Goal: Transaction & Acquisition: Purchase product/service

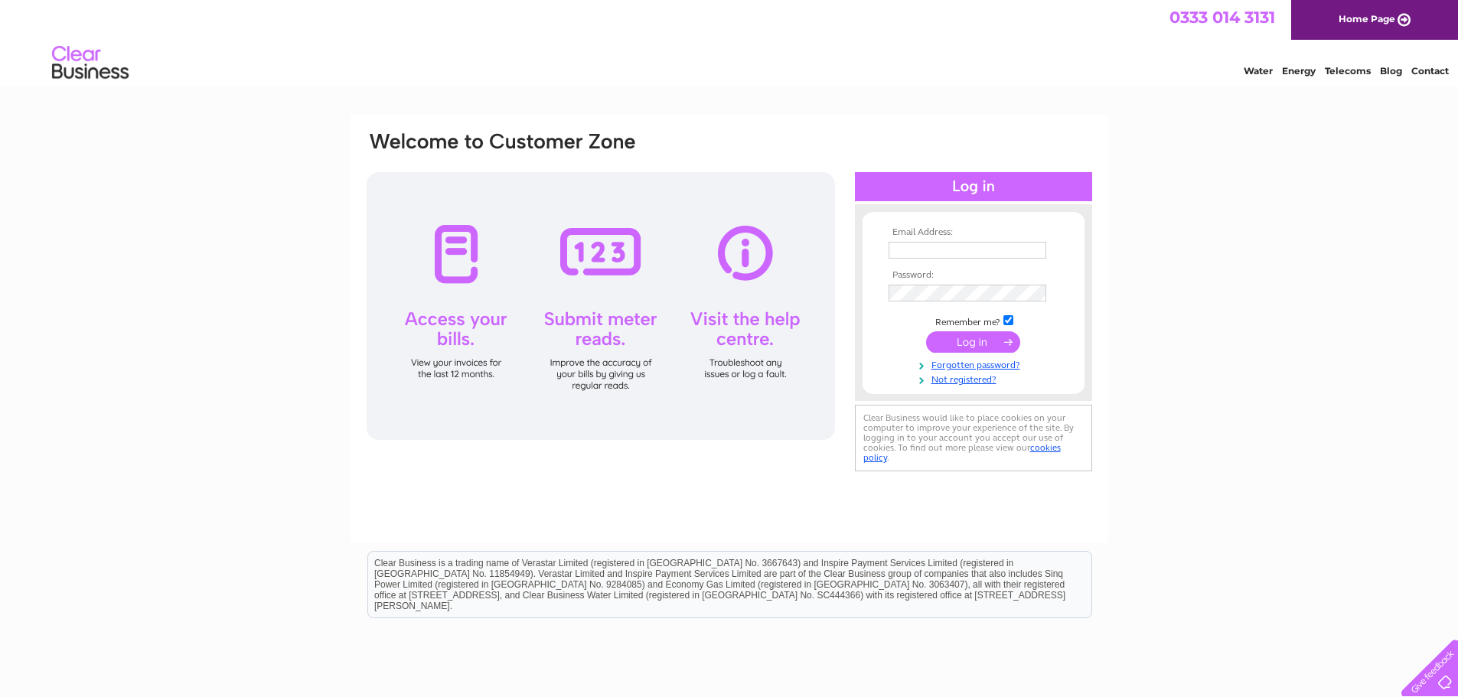
type input "dave@dsmni.co.uk"
click at [962, 344] on input "submit" at bounding box center [973, 341] width 94 height 21
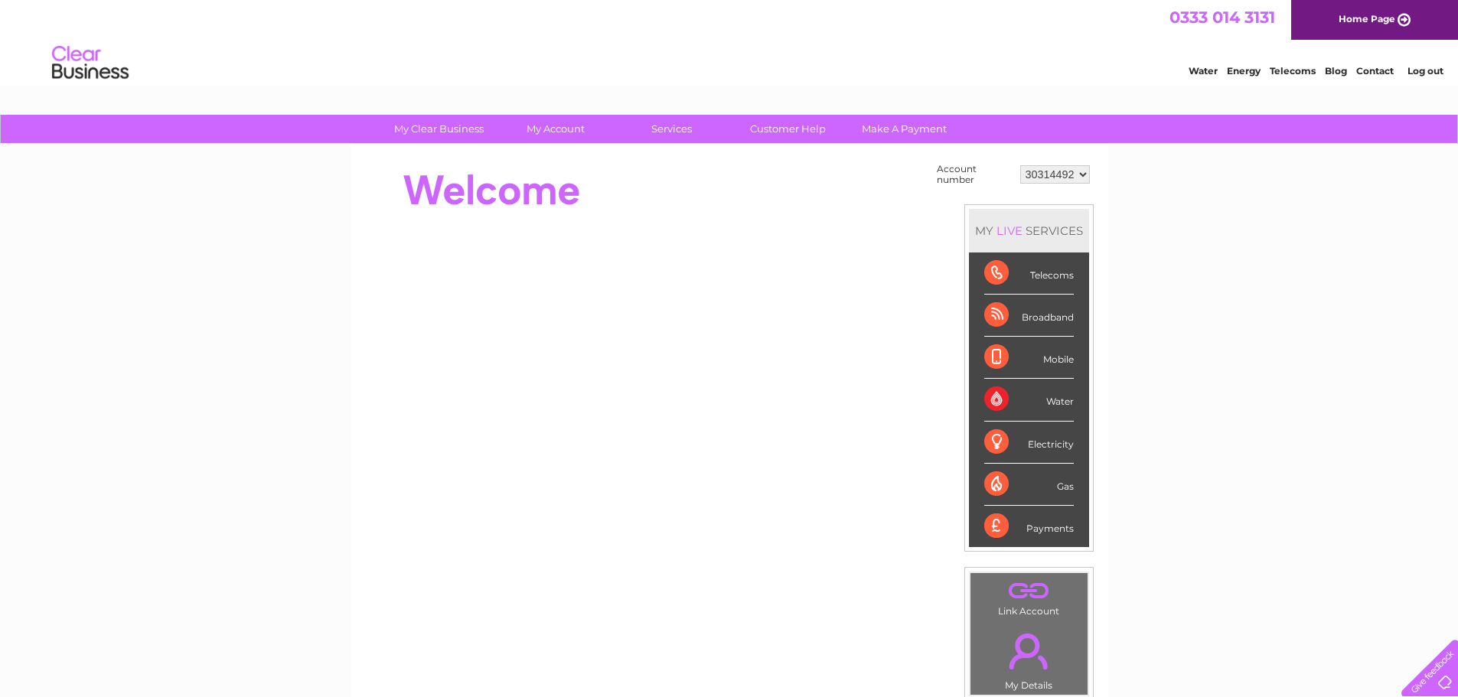
scroll to position [292, 0]
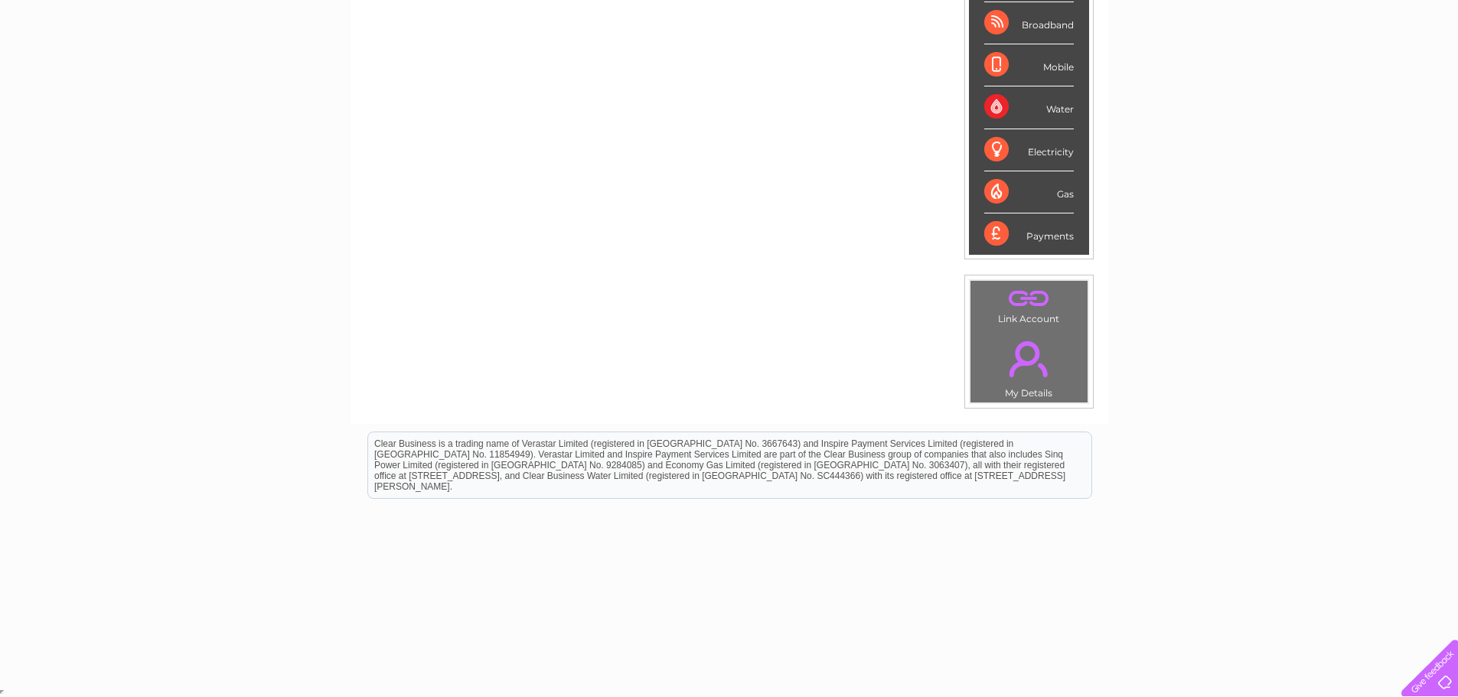
click at [1033, 364] on link "." at bounding box center [1029, 359] width 109 height 54
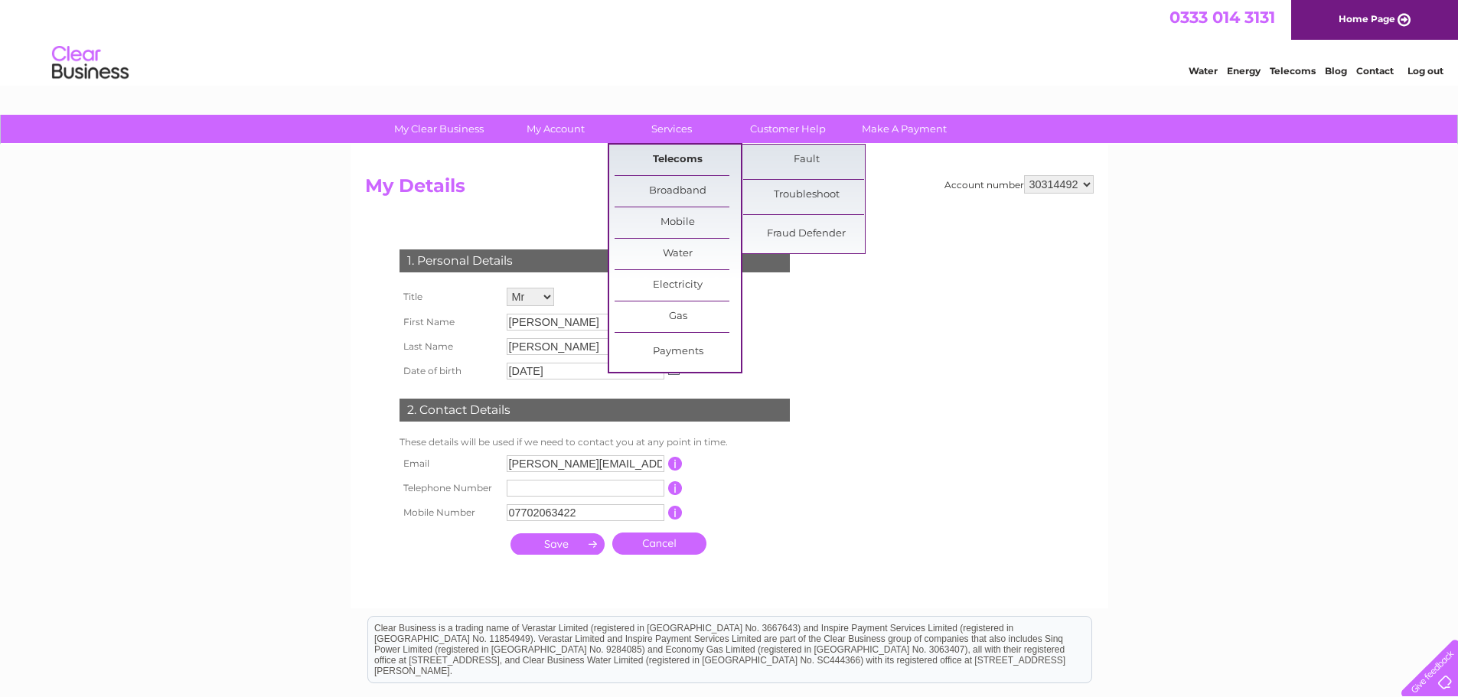
click at [666, 157] on link "Telecoms" at bounding box center [678, 160] width 126 height 31
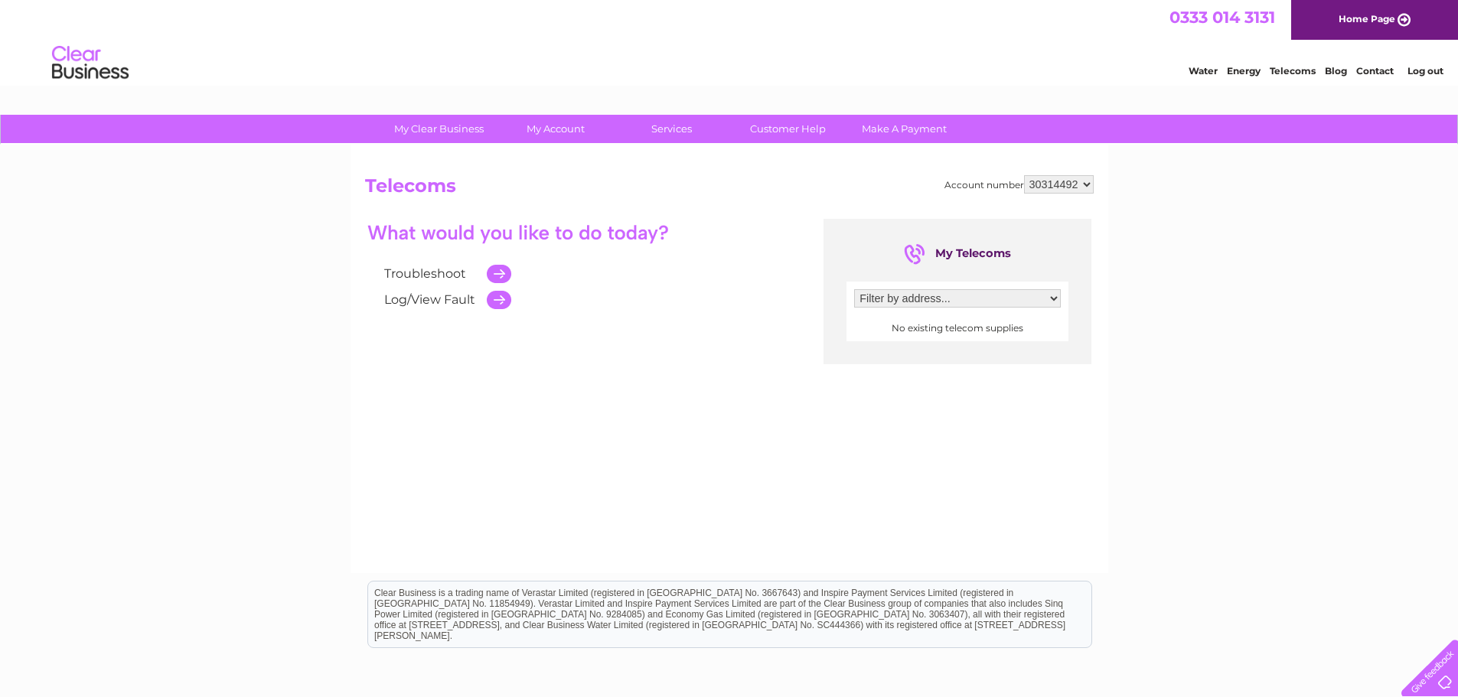
click at [883, 296] on select "Filter by address..." at bounding box center [957, 298] width 207 height 18
click at [735, 230] on div "Troubleshoot Log/View Fault" at bounding box center [583, 266] width 437 height 94
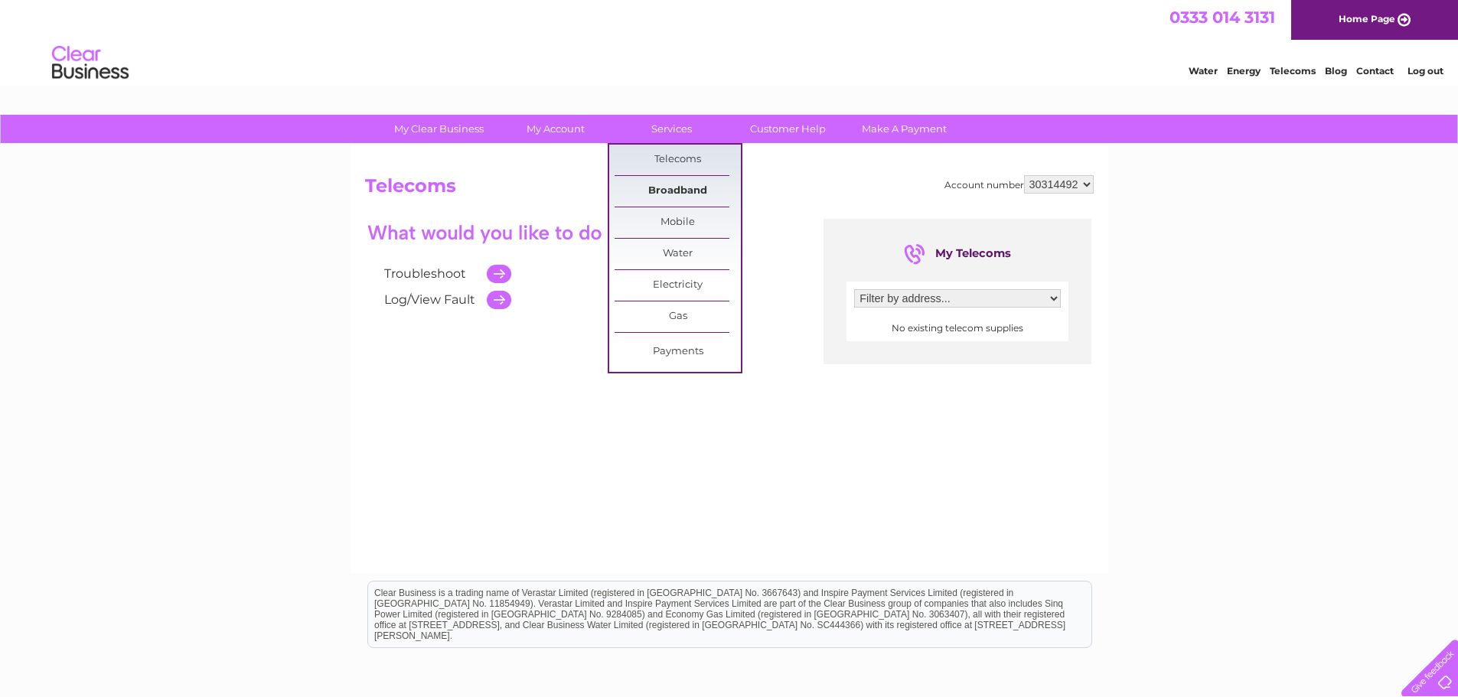
click at [673, 186] on link "Broadband" at bounding box center [678, 191] width 126 height 31
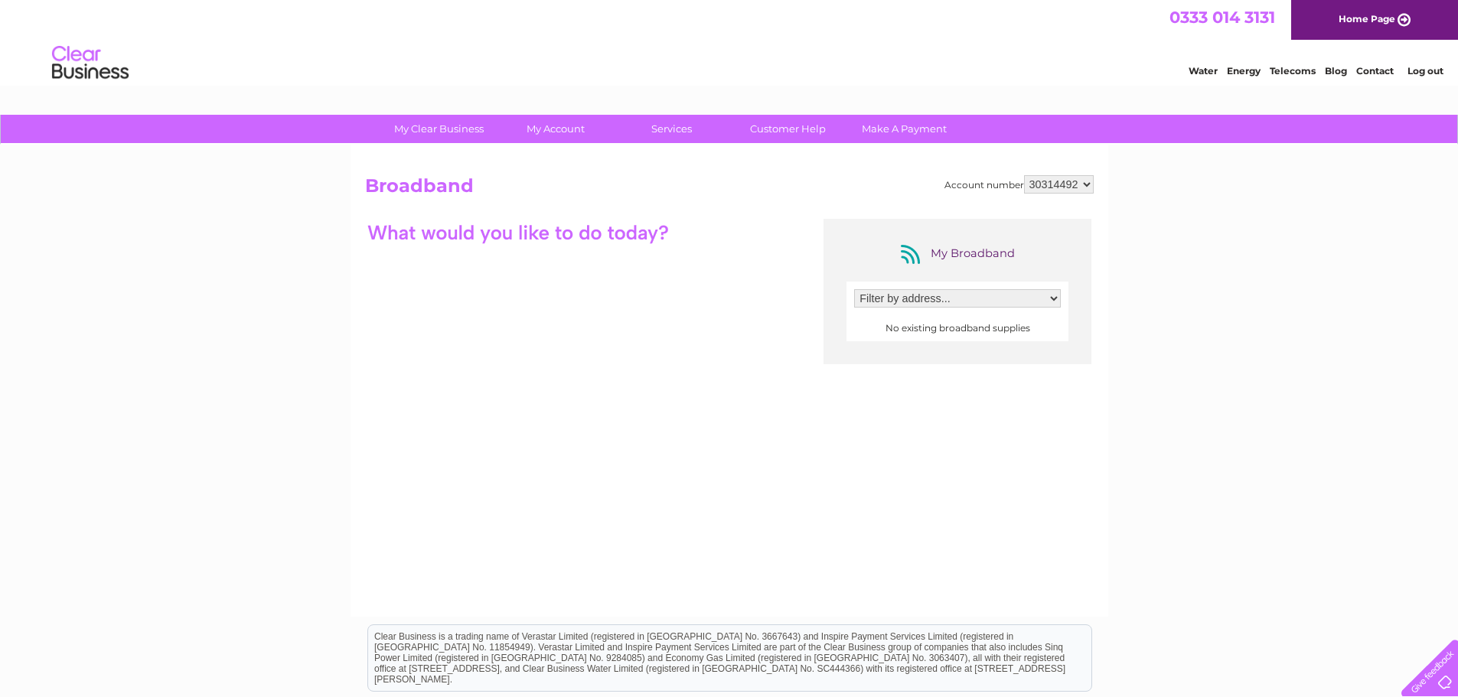
click at [867, 290] on select "Filter by address..." at bounding box center [957, 298] width 207 height 18
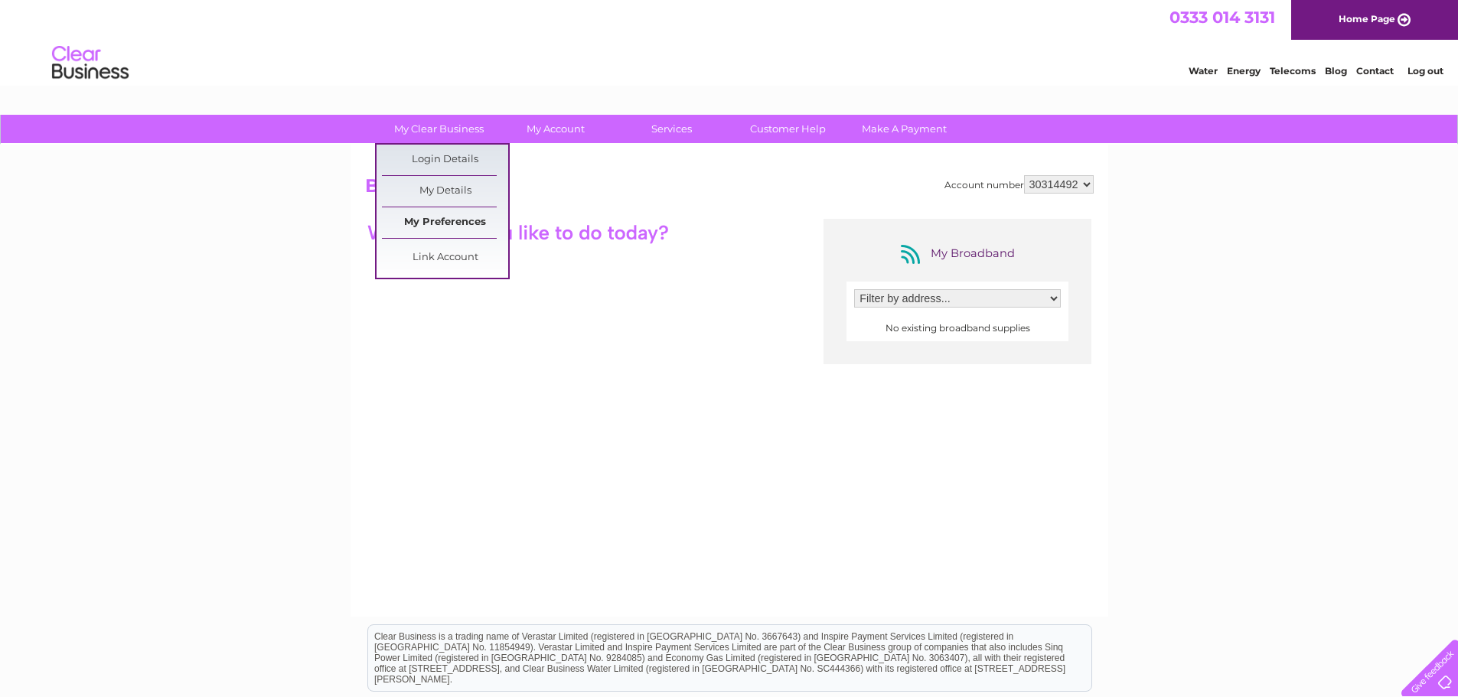
click at [448, 224] on link "My Preferences" at bounding box center [445, 222] width 126 height 31
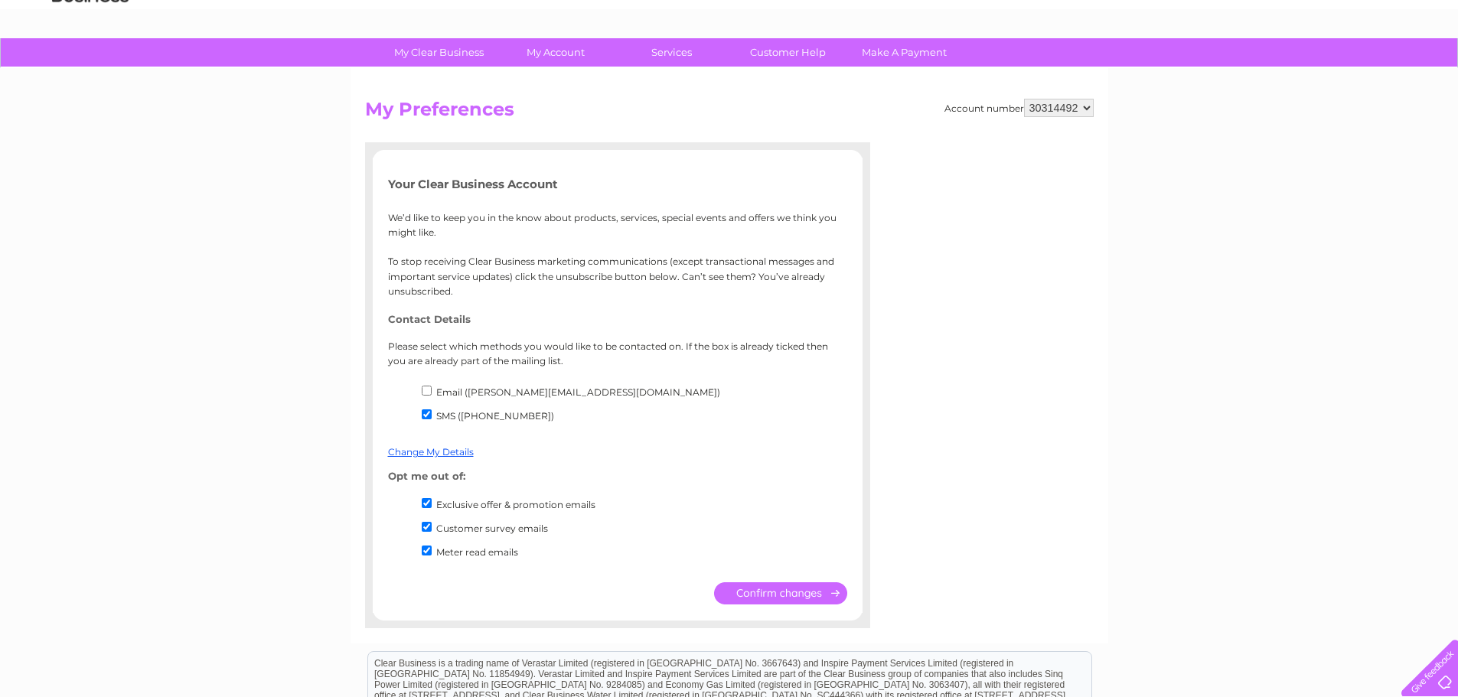
scroll to position [153, 0]
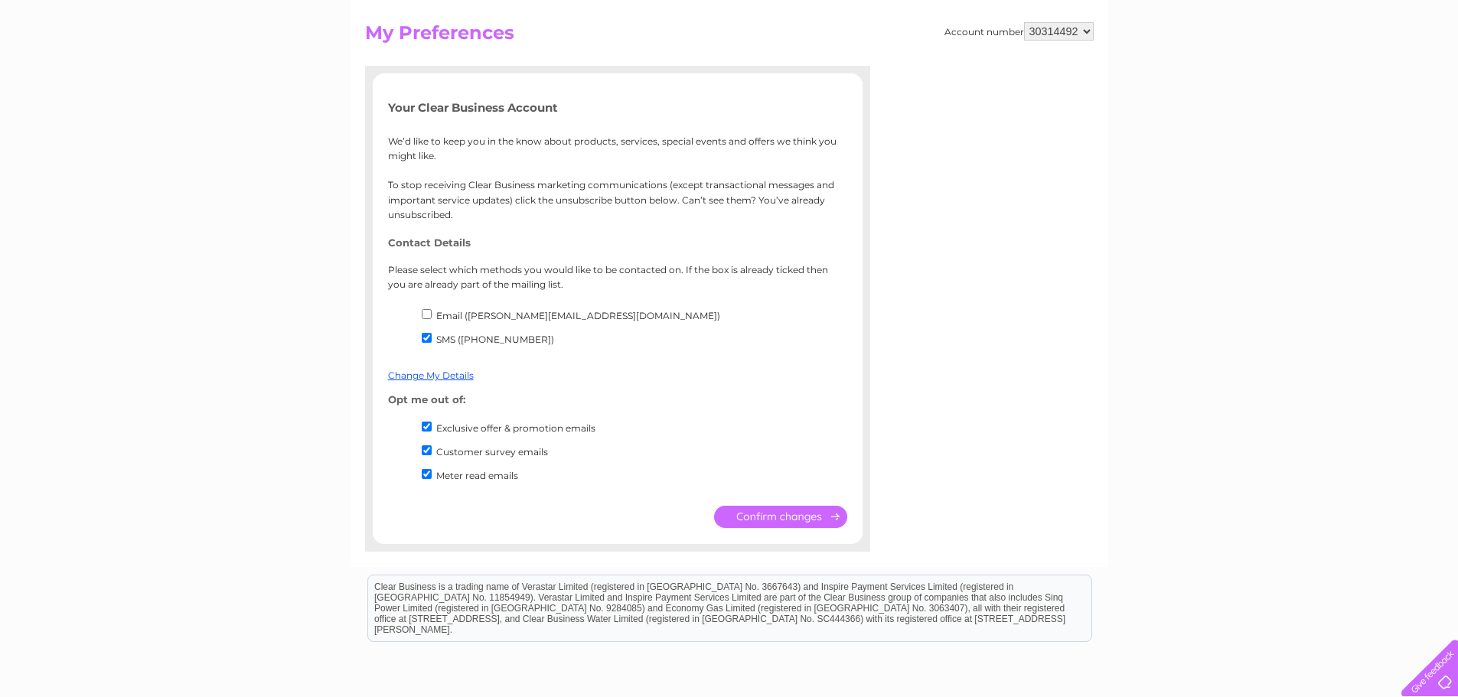
click at [426, 317] on input "Email (dave@dsmni.co.uk)" at bounding box center [427, 314] width 10 height 10
checkbox input "true"
click at [425, 338] on input "SMS (07702063422)" at bounding box center [427, 338] width 10 height 10
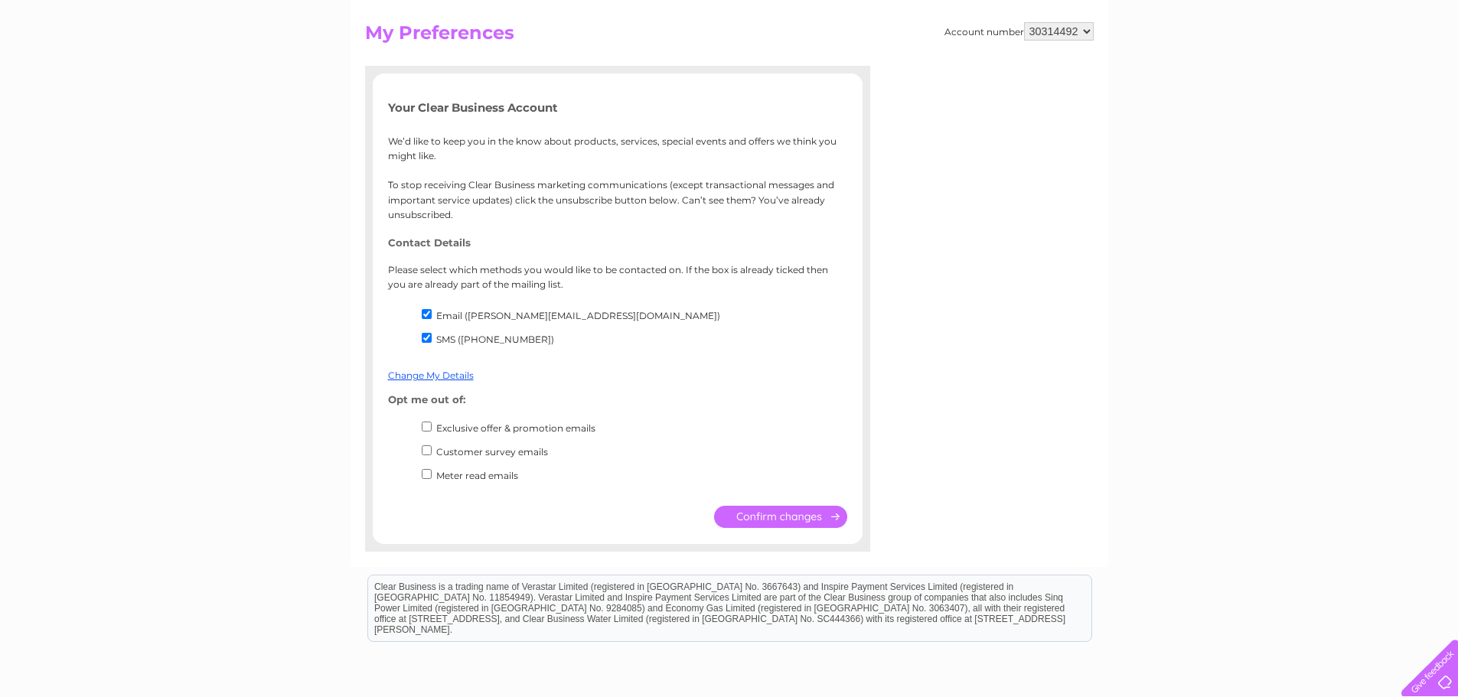
checkbox input "false"
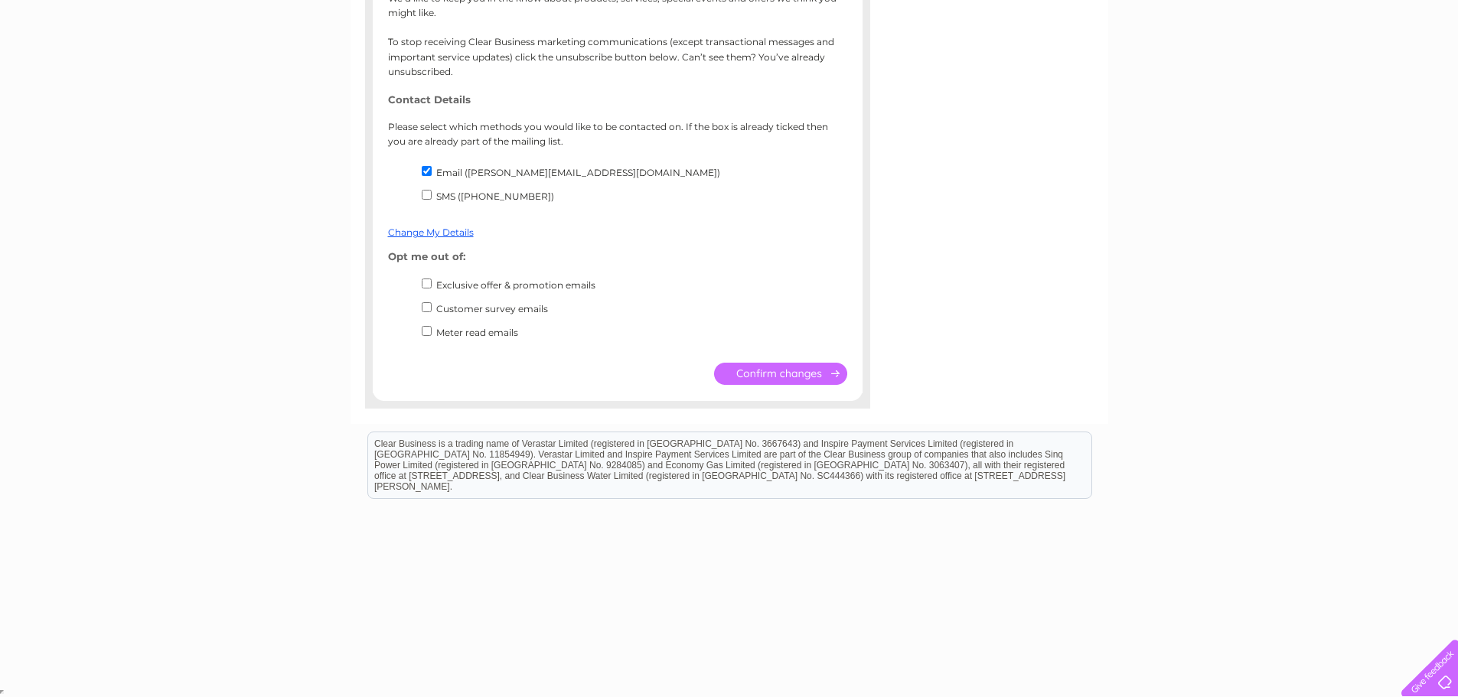
scroll to position [143, 0]
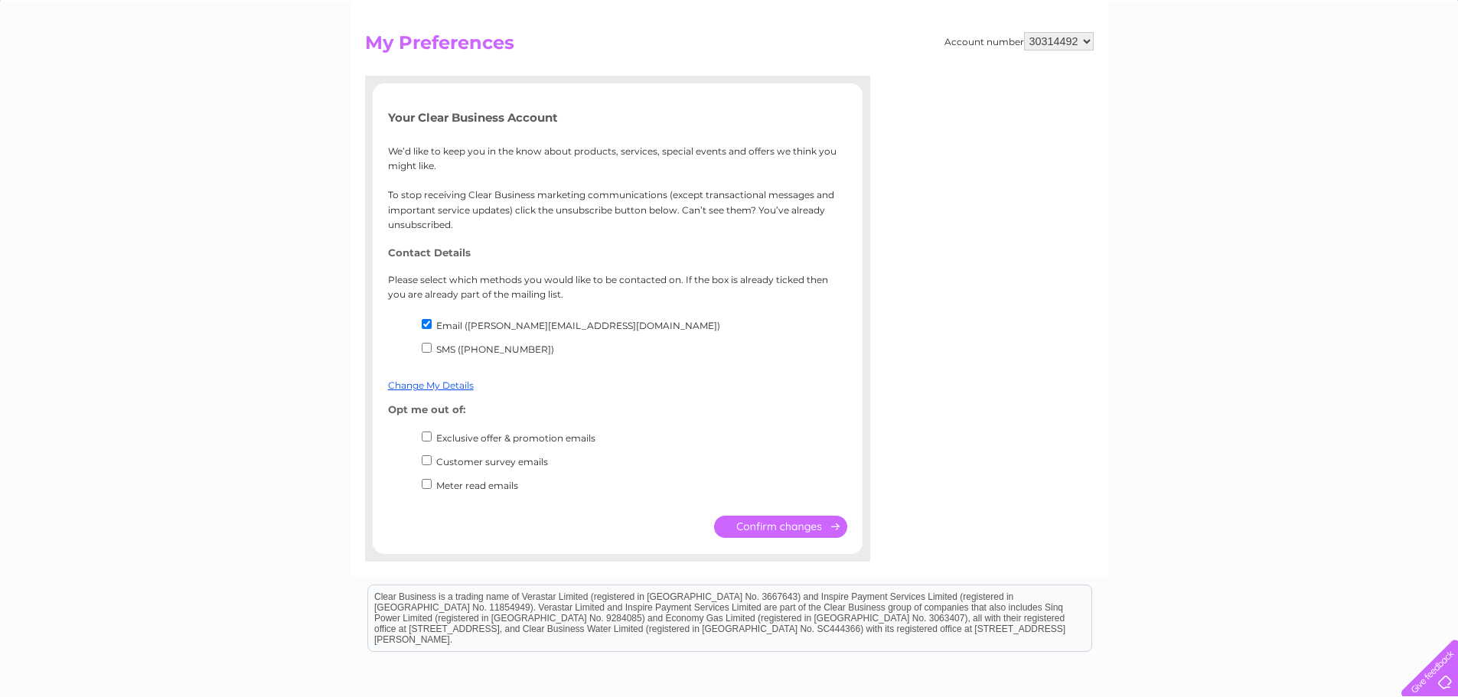
click at [427, 324] on input "Email (dave@dsmni.co.uk)" at bounding box center [427, 324] width 10 height 10
checkbox input "false"
click at [759, 528] on input "submit" at bounding box center [780, 527] width 133 height 22
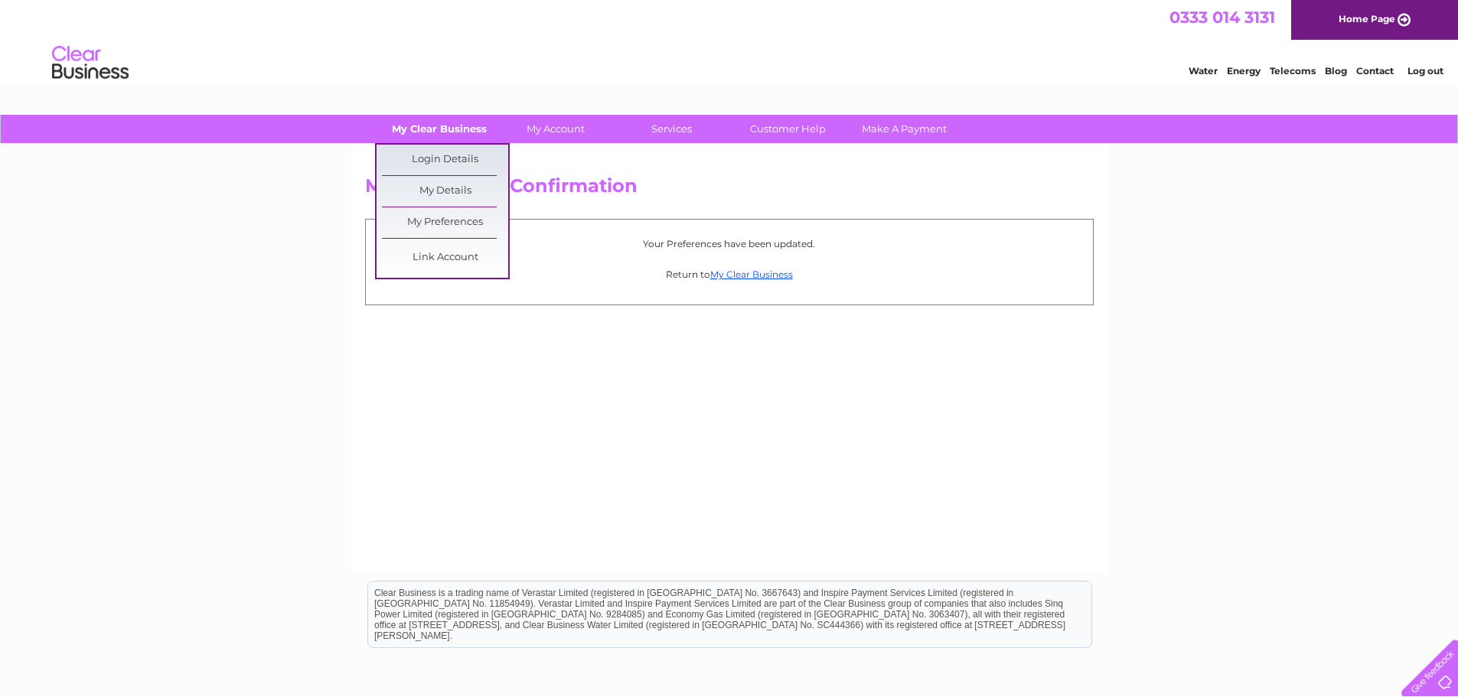
click at [447, 127] on link "My Clear Business" at bounding box center [439, 129] width 126 height 28
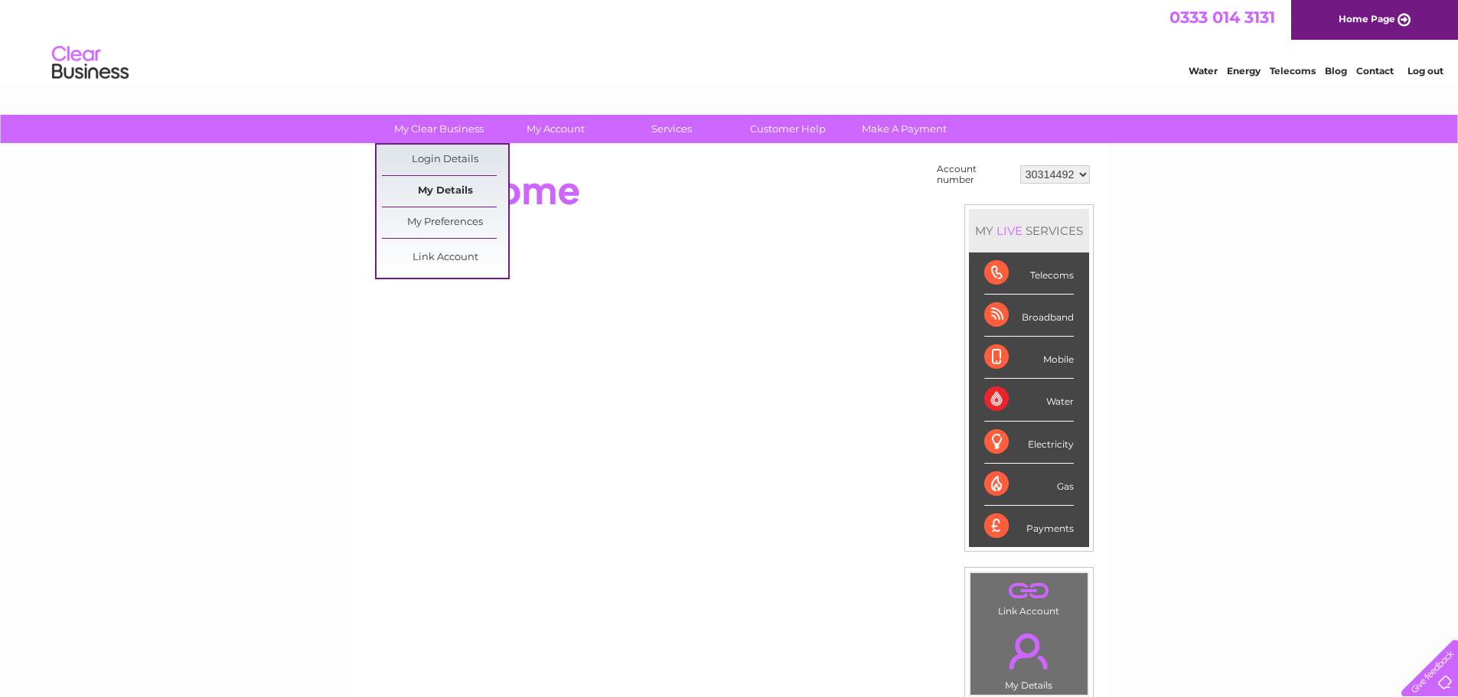
click at [443, 185] on link "My Details" at bounding box center [445, 191] width 126 height 31
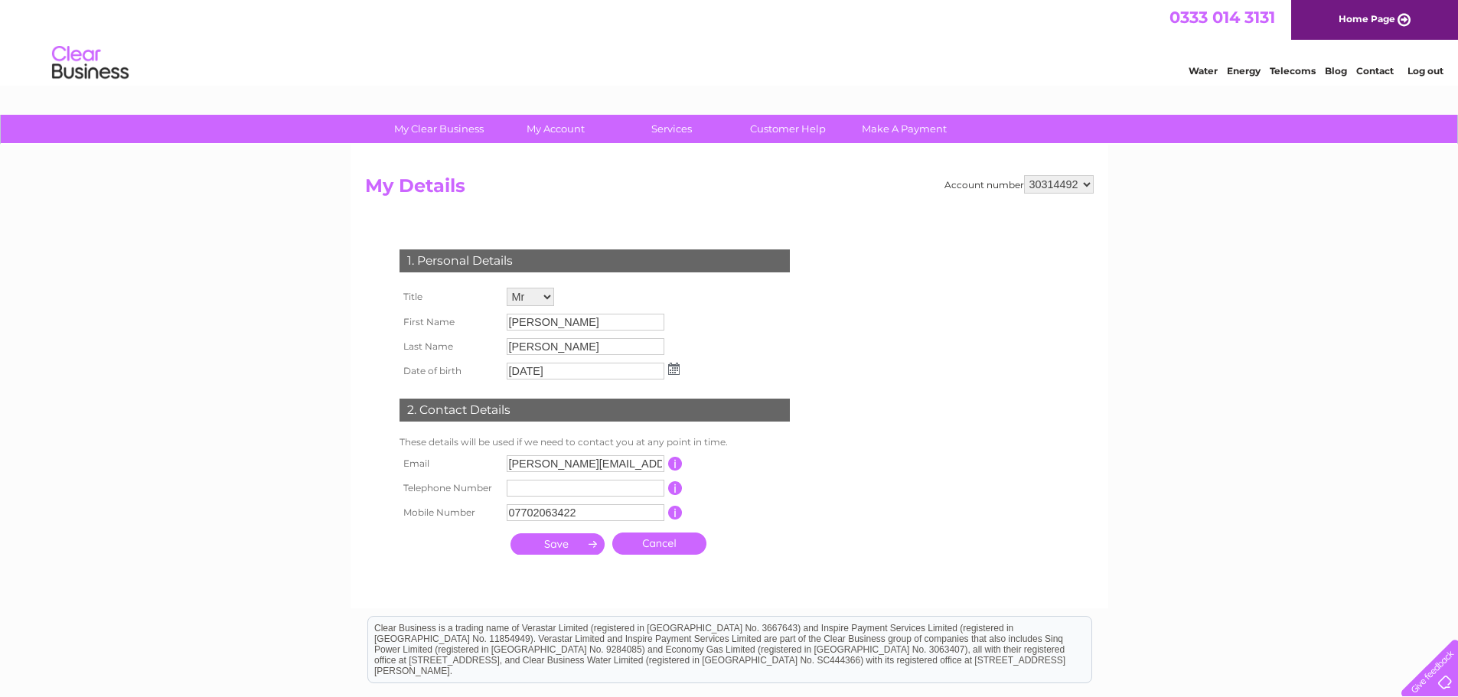
click at [1060, 188] on select "30314492" at bounding box center [1059, 184] width 70 height 18
click at [775, 130] on link "Customer Help" at bounding box center [788, 129] width 126 height 28
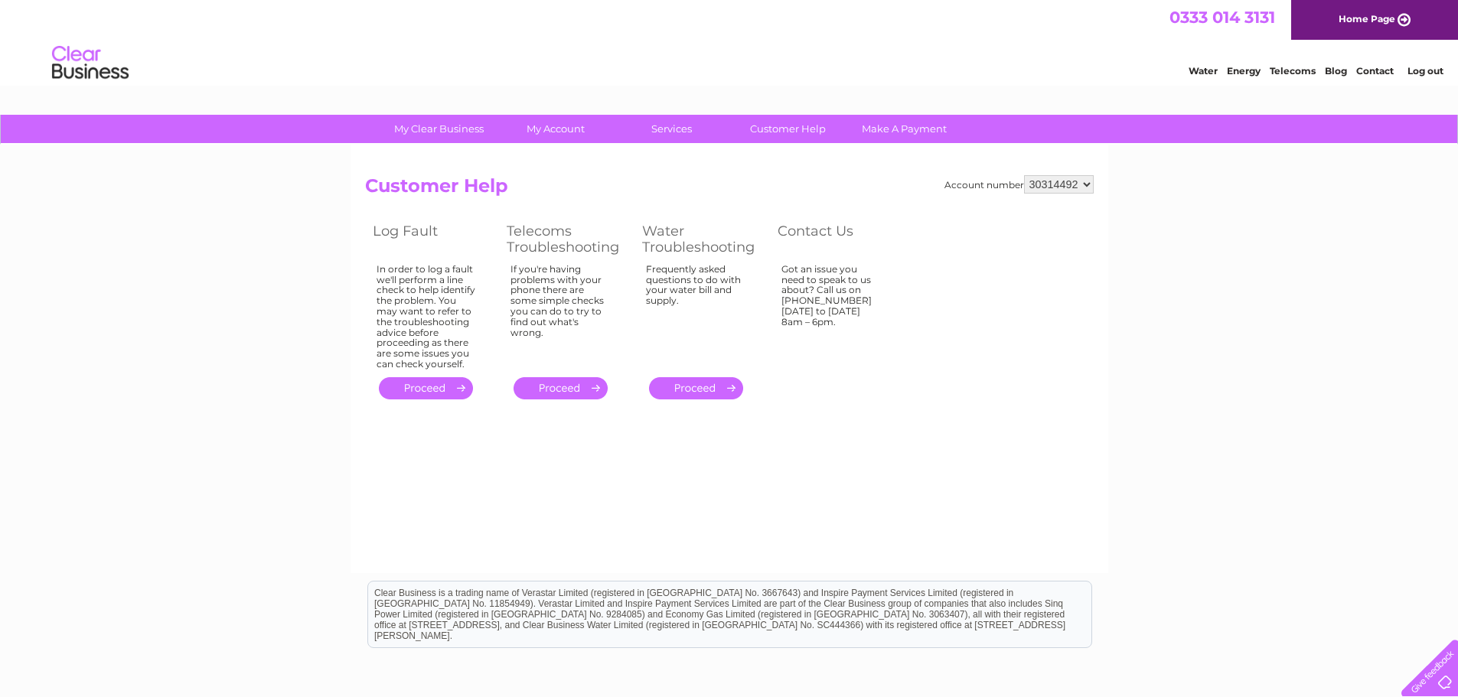
click at [567, 391] on link "." at bounding box center [561, 388] width 94 height 22
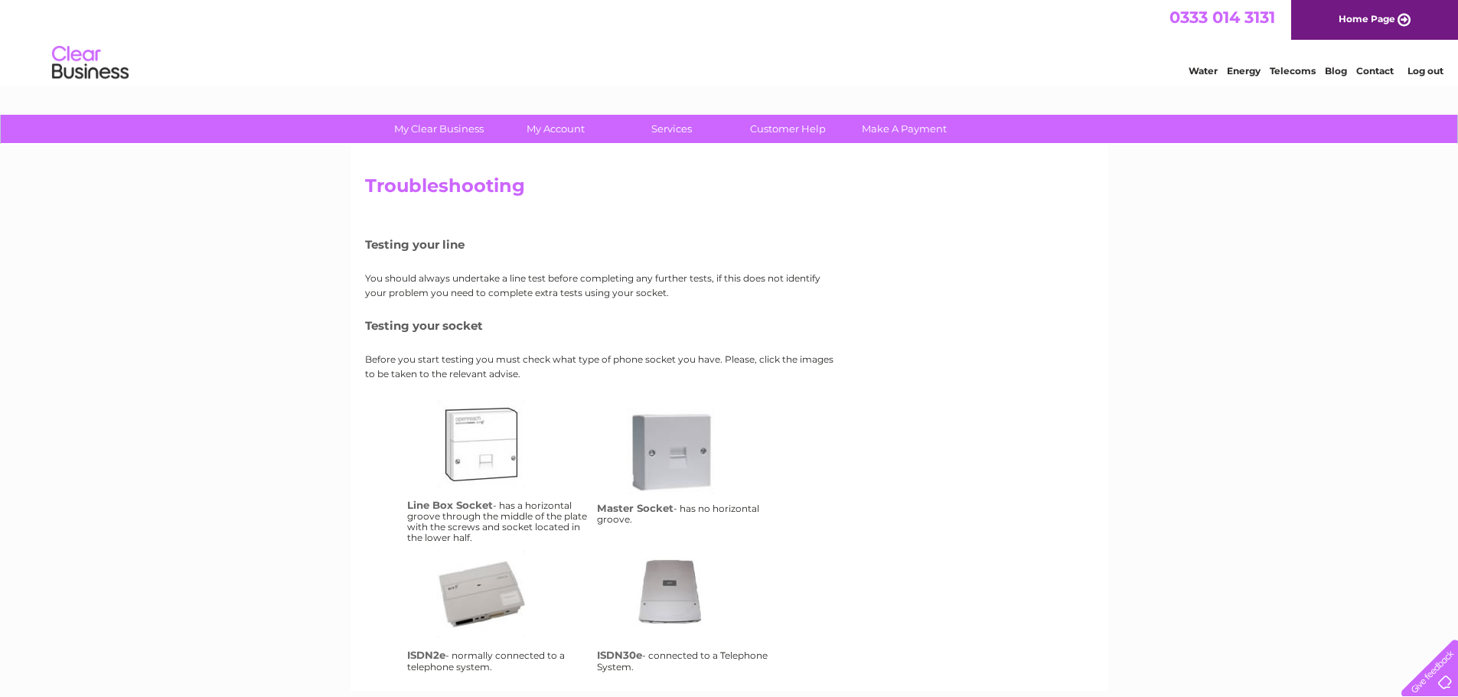
click at [1420, 77] on li "Log out" at bounding box center [1426, 70] width 46 height 19
drag, startPoint x: 1426, startPoint y: 70, endPoint x: 1390, endPoint y: 73, distance: 36.1
click at [1425, 70] on link "Log out" at bounding box center [1426, 70] width 36 height 11
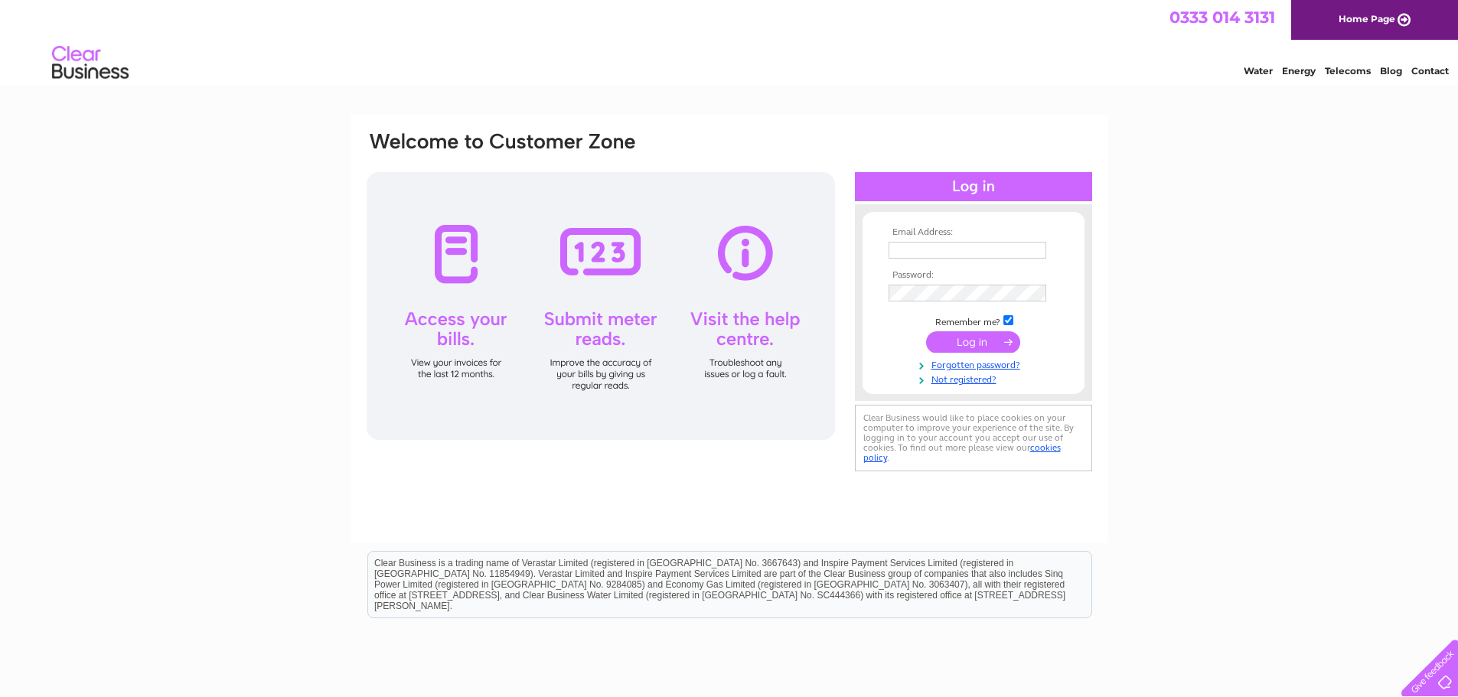
type input "[PERSON_NAME][EMAIL_ADDRESS][DOMAIN_NAME]"
click at [987, 342] on input "submit" at bounding box center [973, 341] width 94 height 21
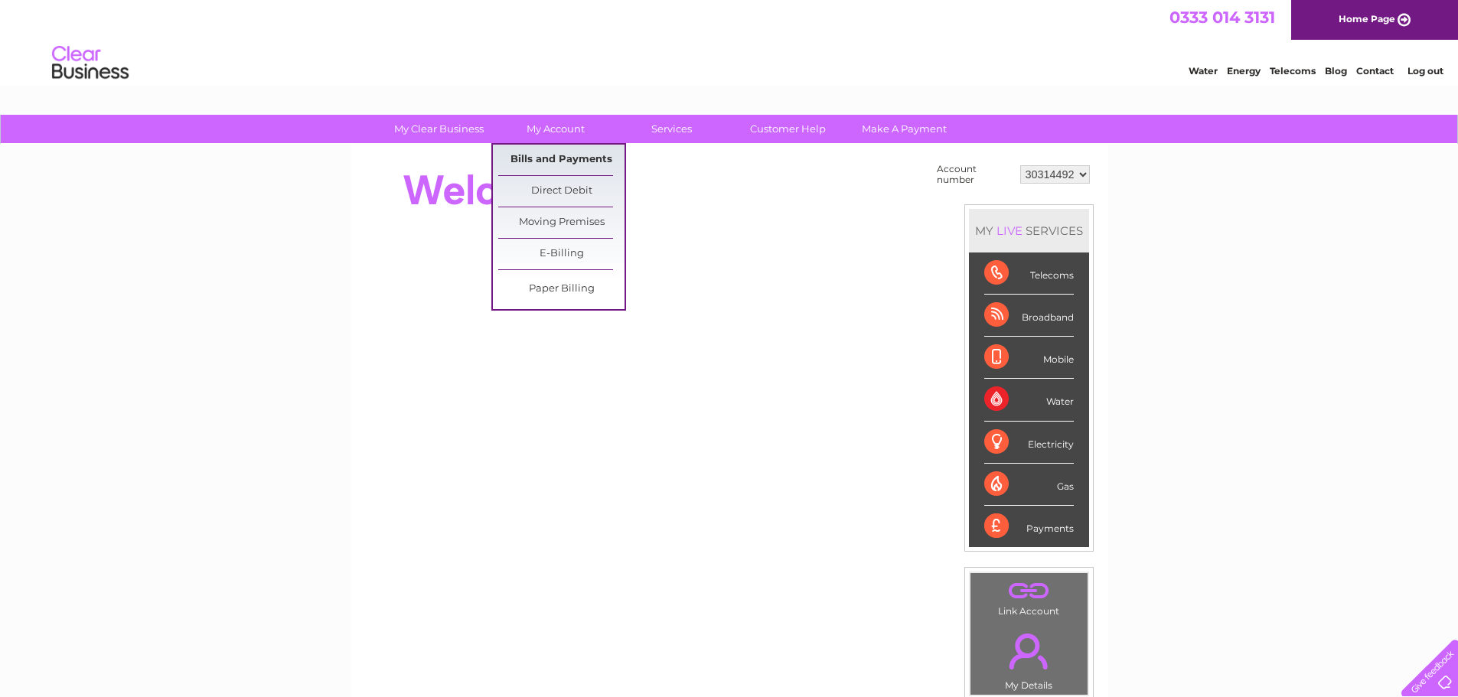
click at [543, 152] on link "Bills and Payments" at bounding box center [561, 160] width 126 height 31
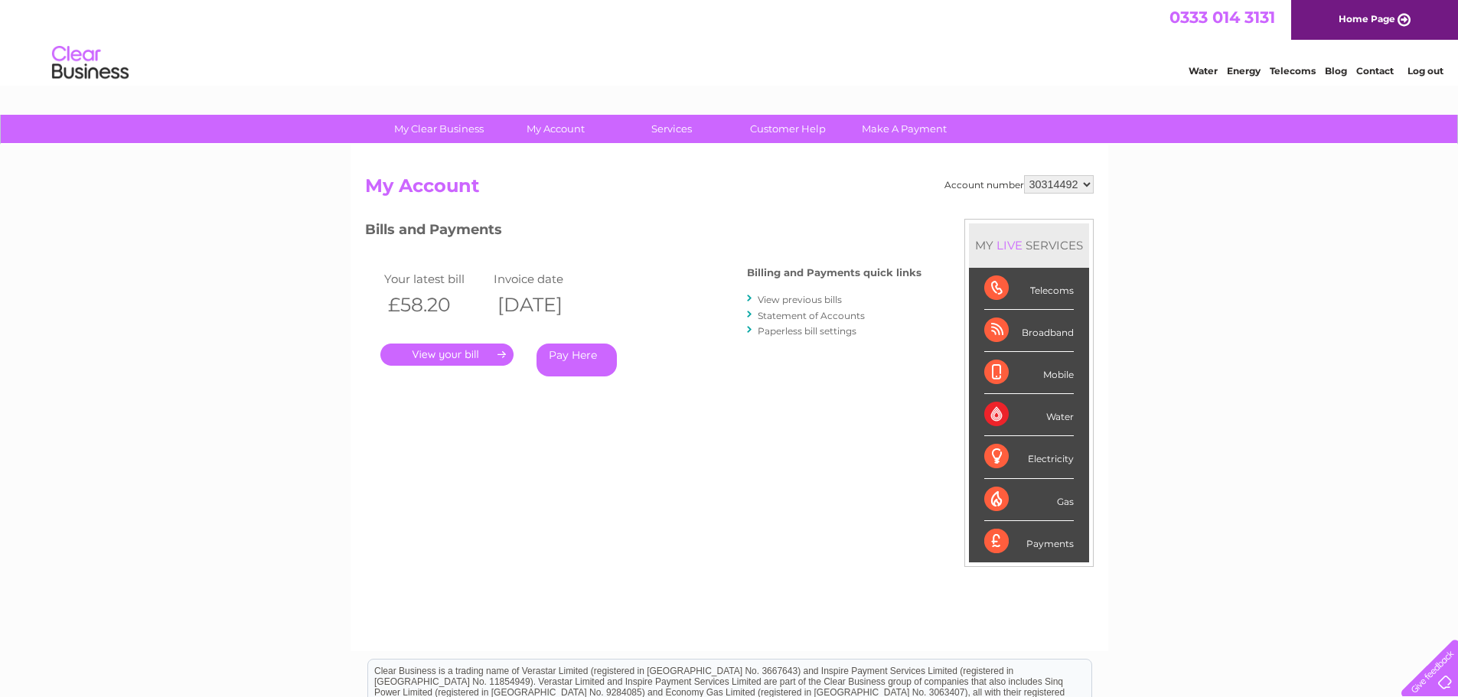
click at [468, 357] on link "." at bounding box center [446, 355] width 133 height 22
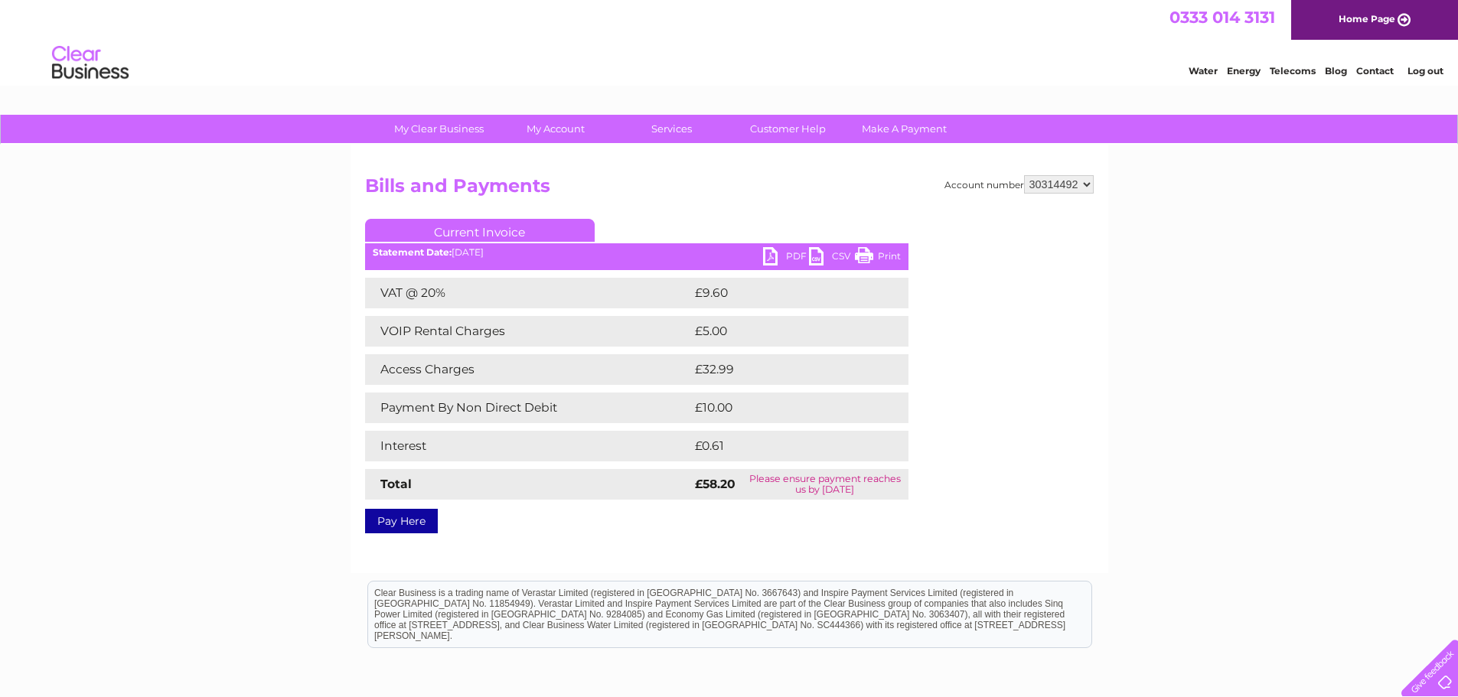
click at [786, 256] on link "PDF" at bounding box center [786, 258] width 46 height 22
click at [410, 519] on link "Pay Here" at bounding box center [401, 521] width 73 height 24
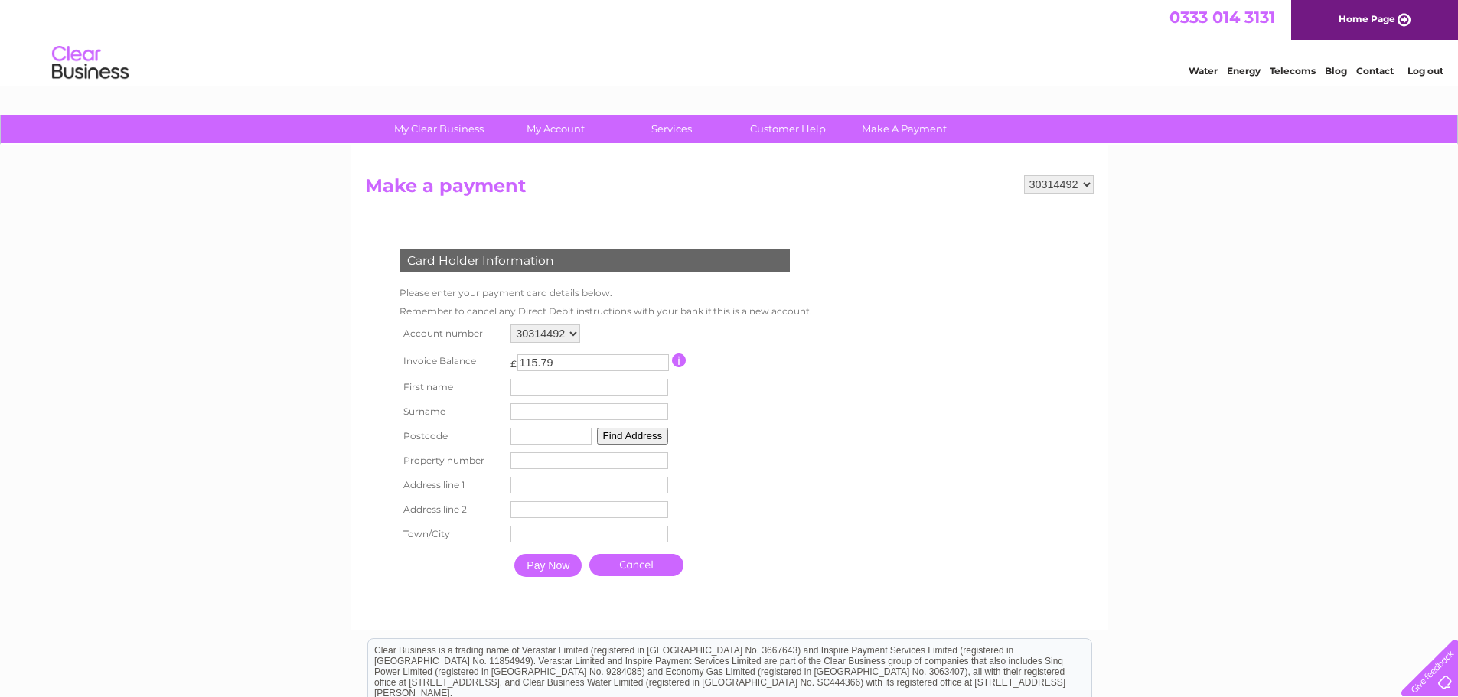
click at [680, 364] on input "button" at bounding box center [679, 361] width 15 height 14
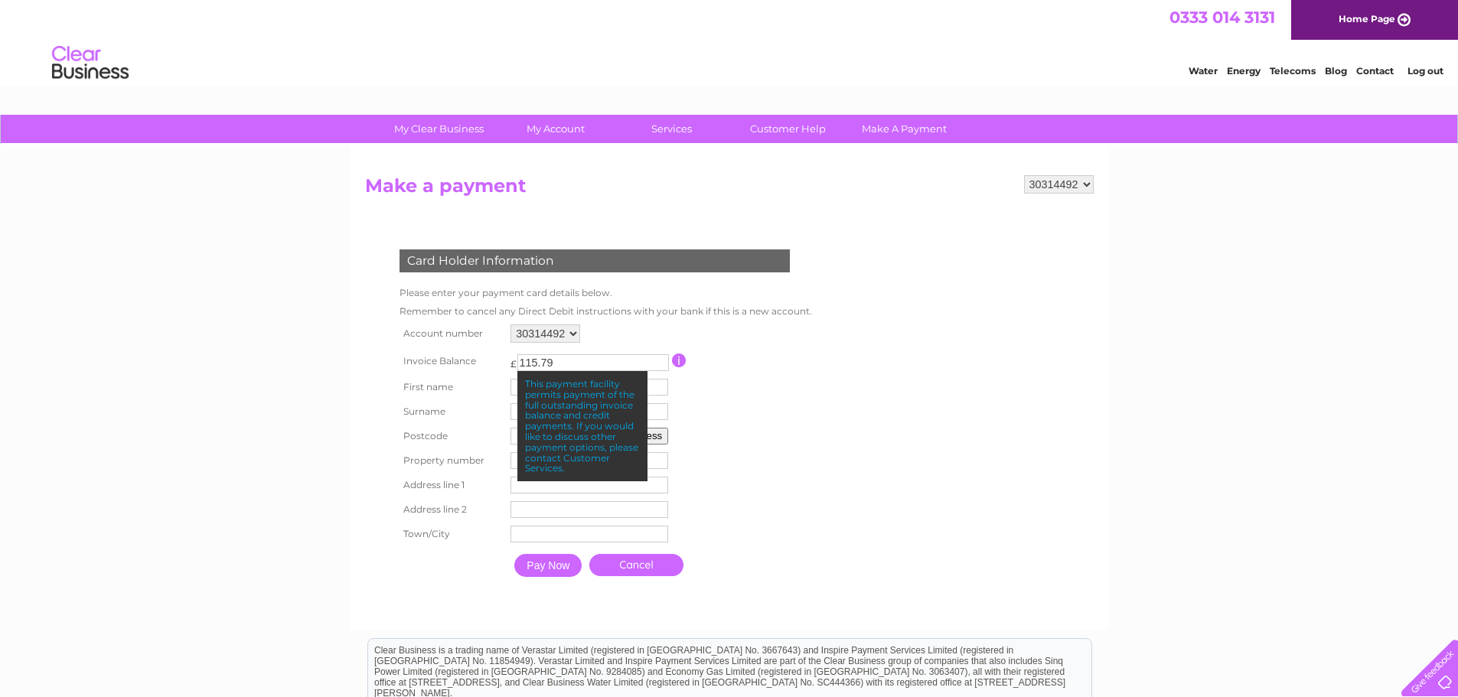
click at [680, 364] on input "button" at bounding box center [679, 361] width 15 height 14
click at [714, 380] on table "Account number 30314492 Invoice Balance £ 115.79 First name Surname" at bounding box center [602, 453] width 413 height 264
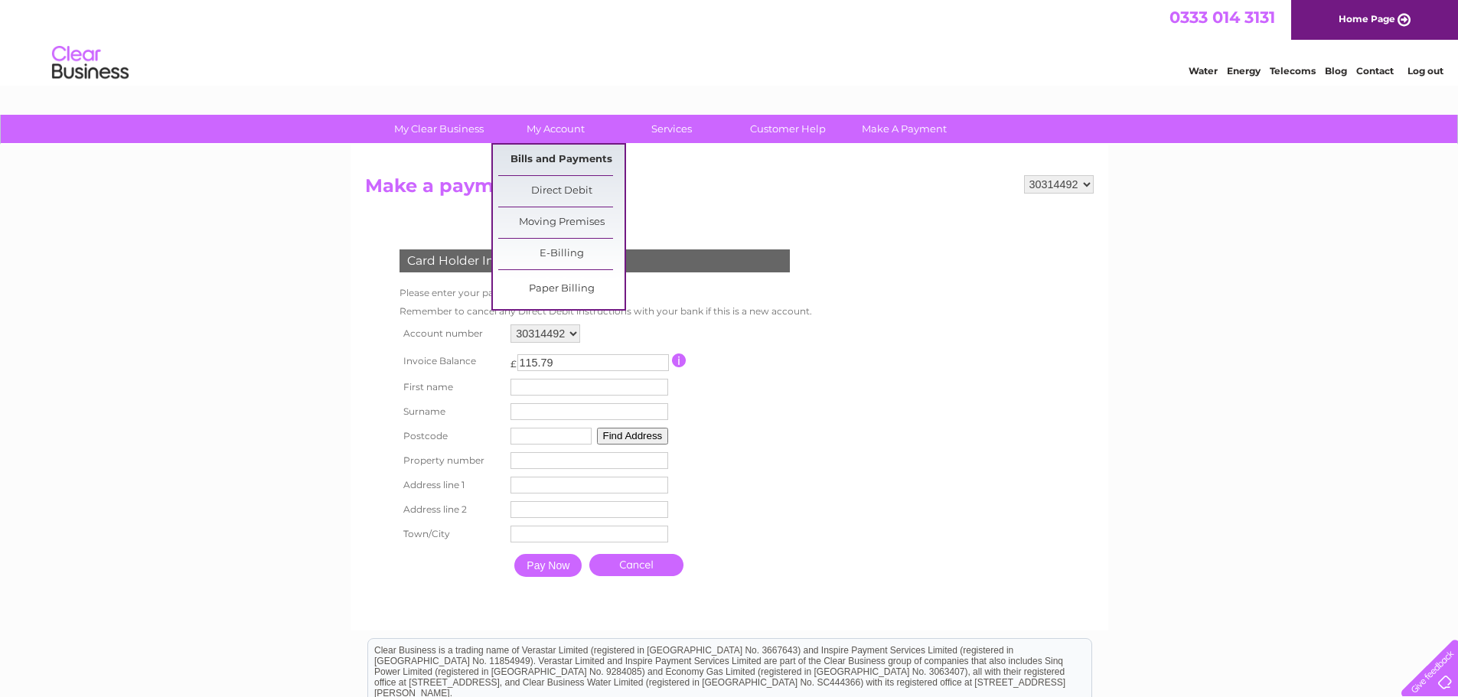
click at [555, 149] on link "Bills and Payments" at bounding box center [561, 160] width 126 height 31
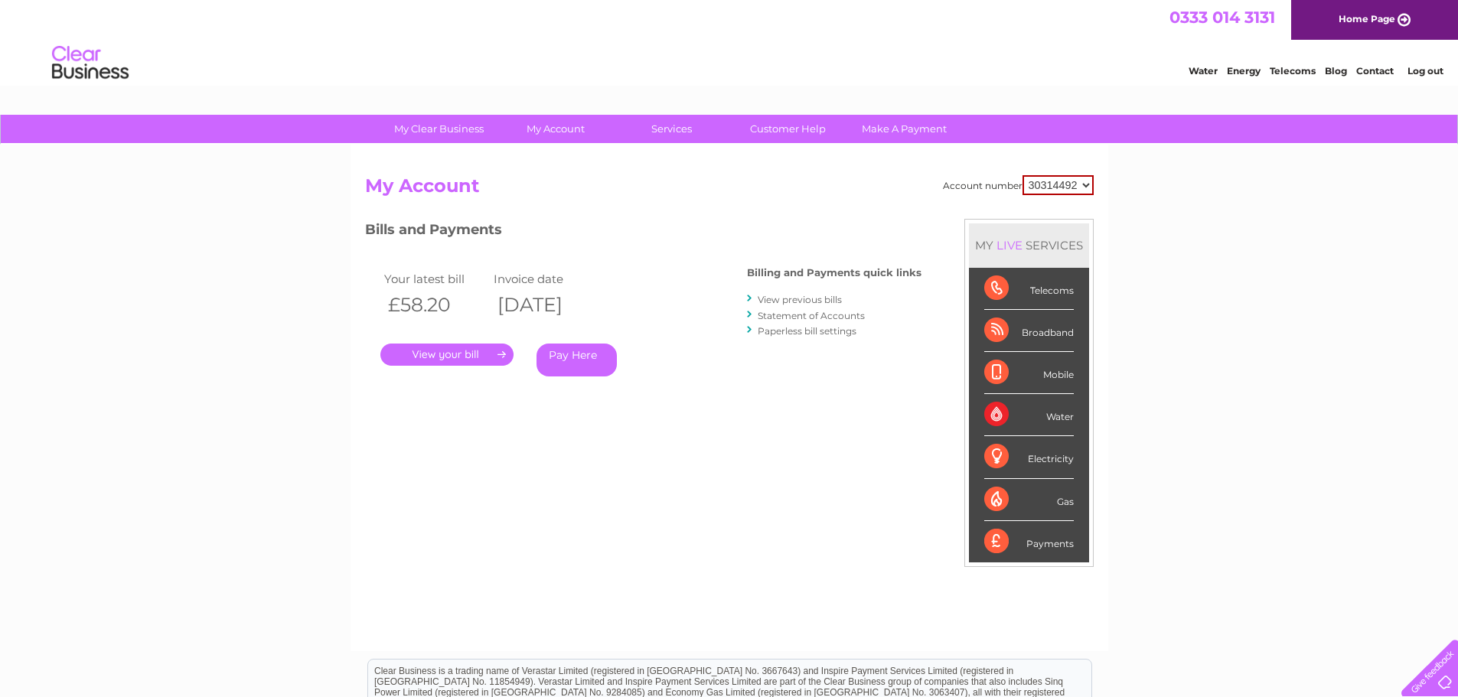
click at [474, 354] on link "." at bounding box center [446, 355] width 133 height 22
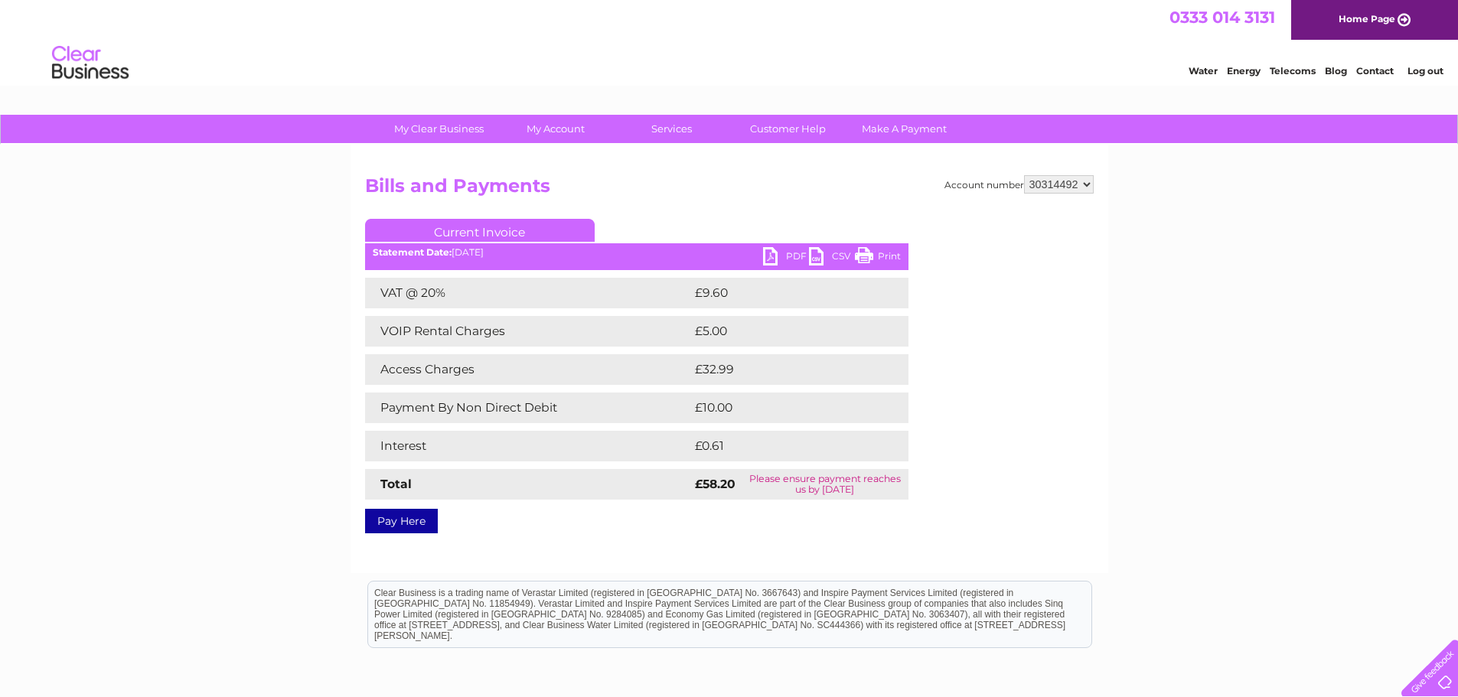
click at [788, 257] on link "PDF" at bounding box center [786, 258] width 46 height 22
click at [413, 524] on link "Pay Here" at bounding box center [401, 521] width 73 height 24
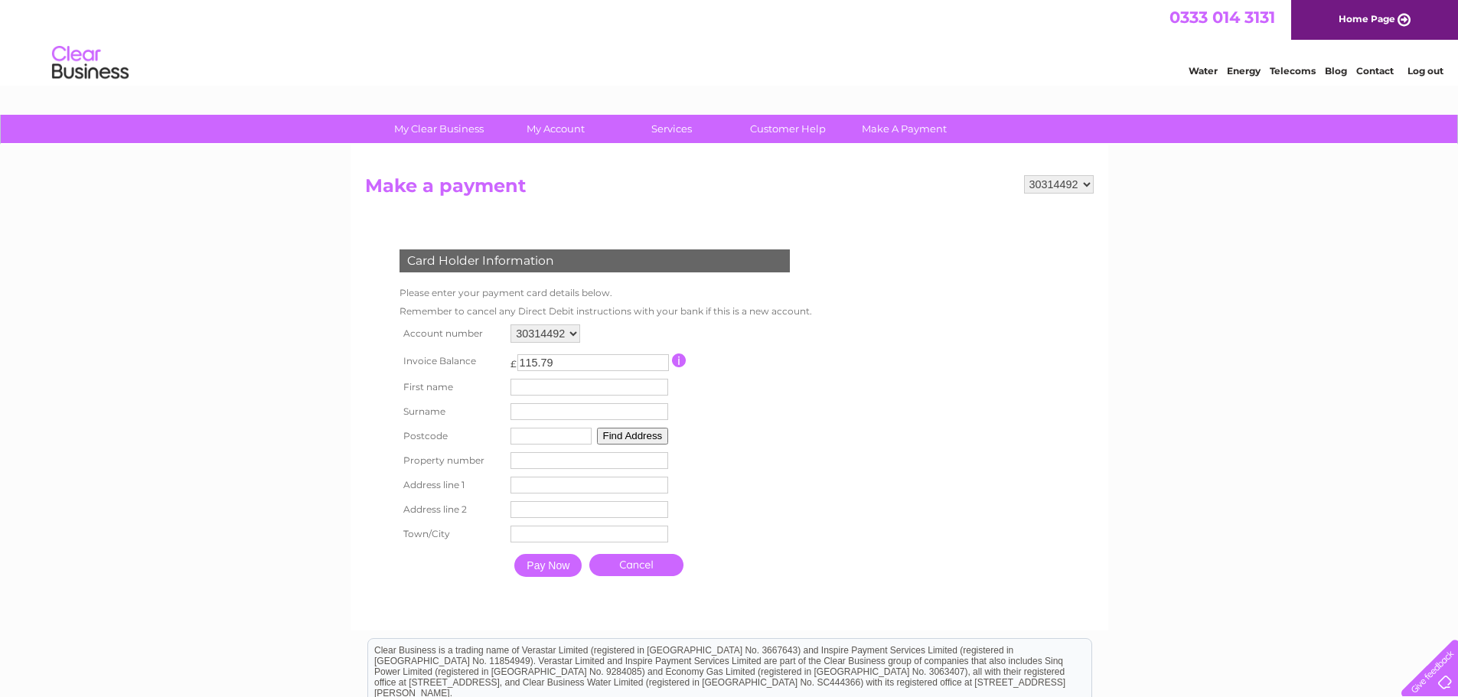
drag, startPoint x: 565, startPoint y: 365, endPoint x: 498, endPoint y: 366, distance: 67.4
click at [498, 366] on tr "Invoice Balance £ 115.79 This payment facility permits payment of the full outs…" at bounding box center [602, 361] width 413 height 28
type input "57.59"
click at [550, 385] on input "text" at bounding box center [591, 388] width 159 height 18
type input "Dave"
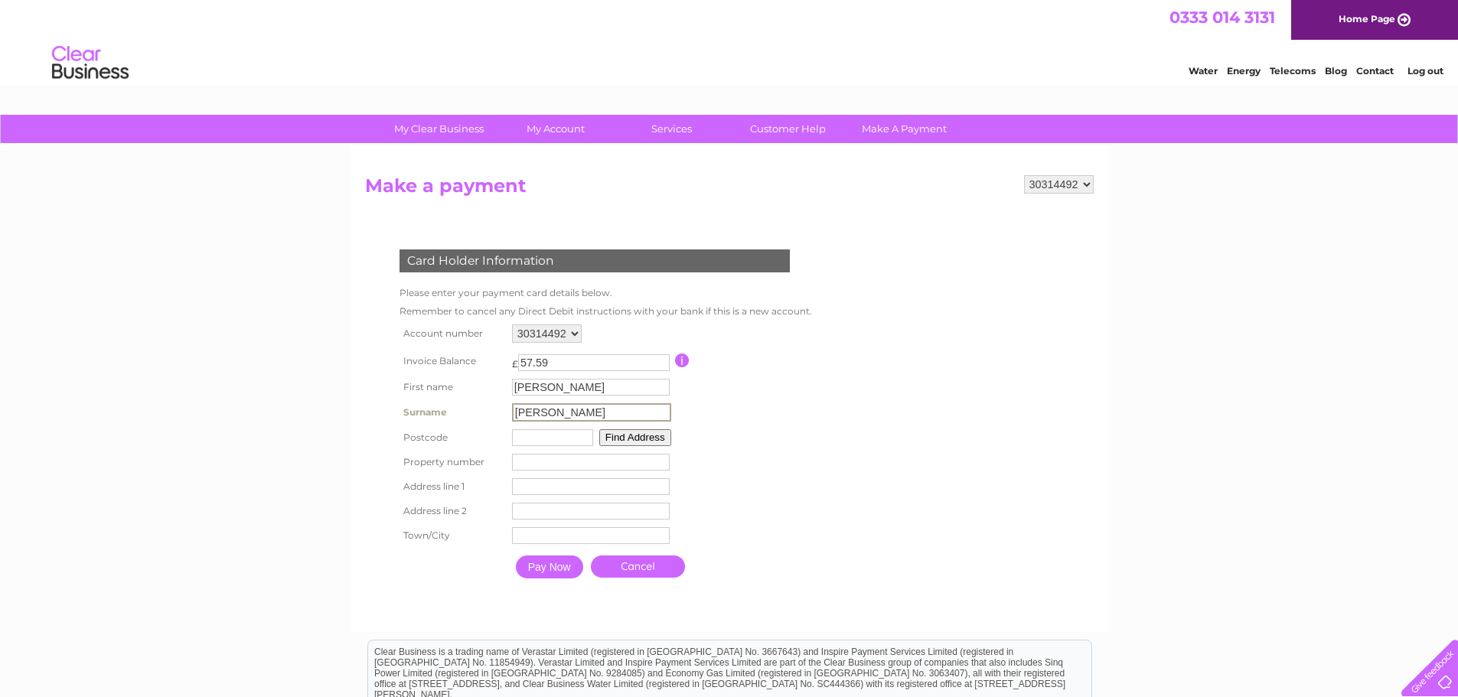
type input "Martin"
type input "BT25 1AA"
click at [612, 465] on input "number" at bounding box center [590, 460] width 158 height 17
click at [615, 493] on input "text" at bounding box center [590, 485] width 158 height 17
type input "3b Church Street"
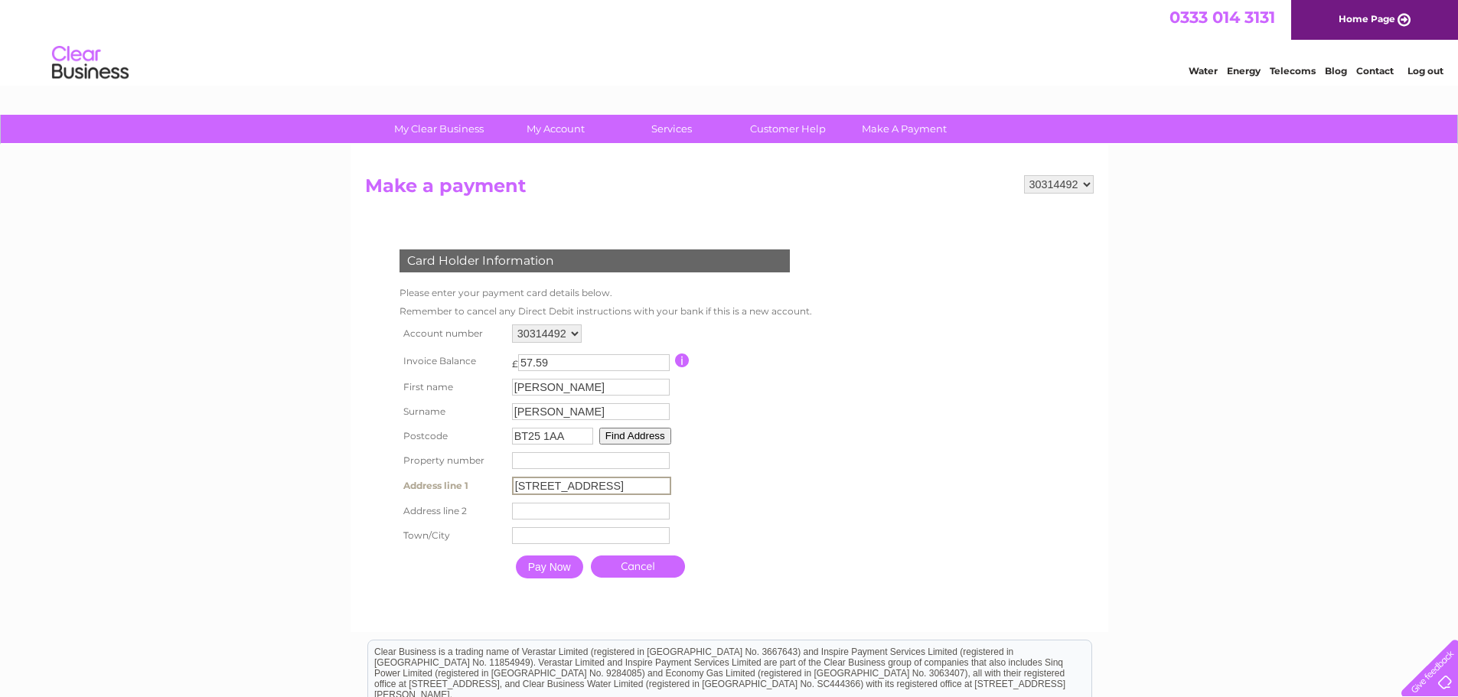
type input "Dromore"
click at [533, 485] on input "3b Church Street" at bounding box center [591, 486] width 159 height 18
type input "Church Street"
click at [535, 567] on input "Pay Now" at bounding box center [549, 567] width 67 height 23
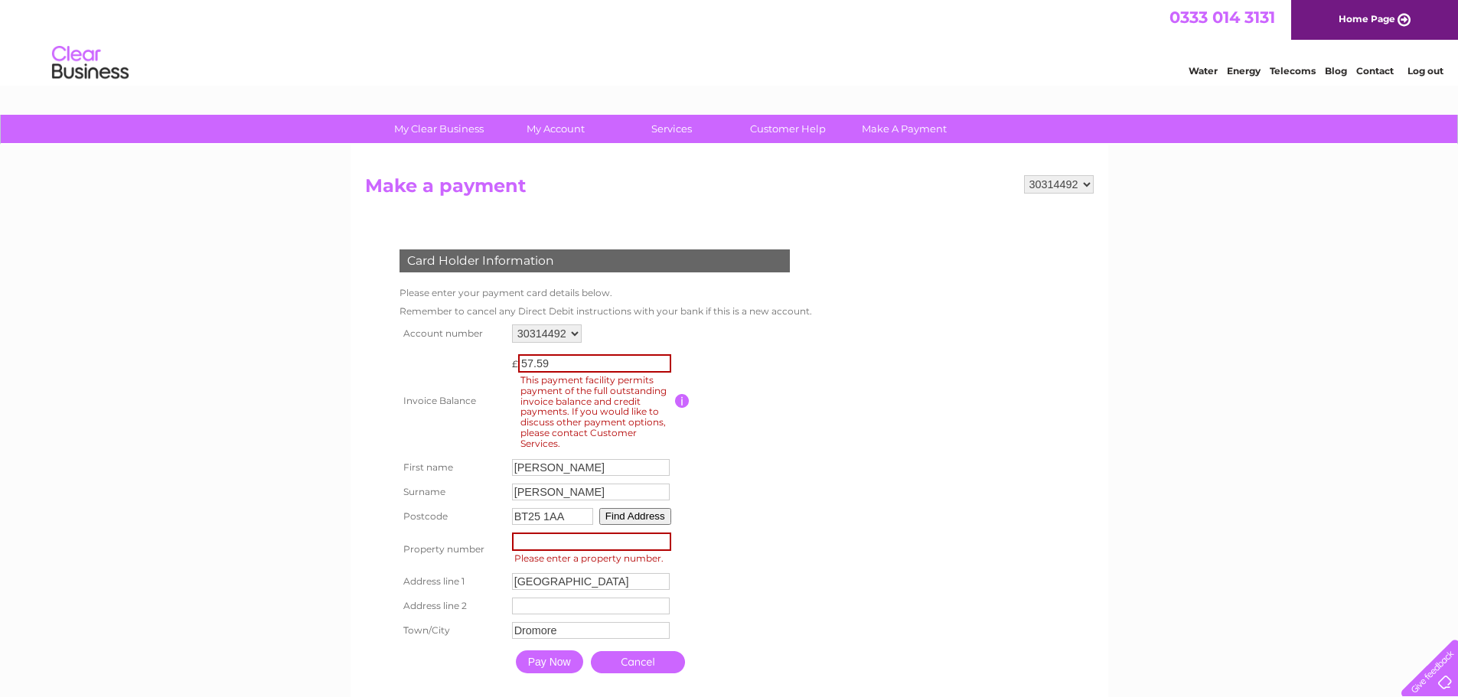
click at [678, 403] on input "button" at bounding box center [682, 401] width 15 height 14
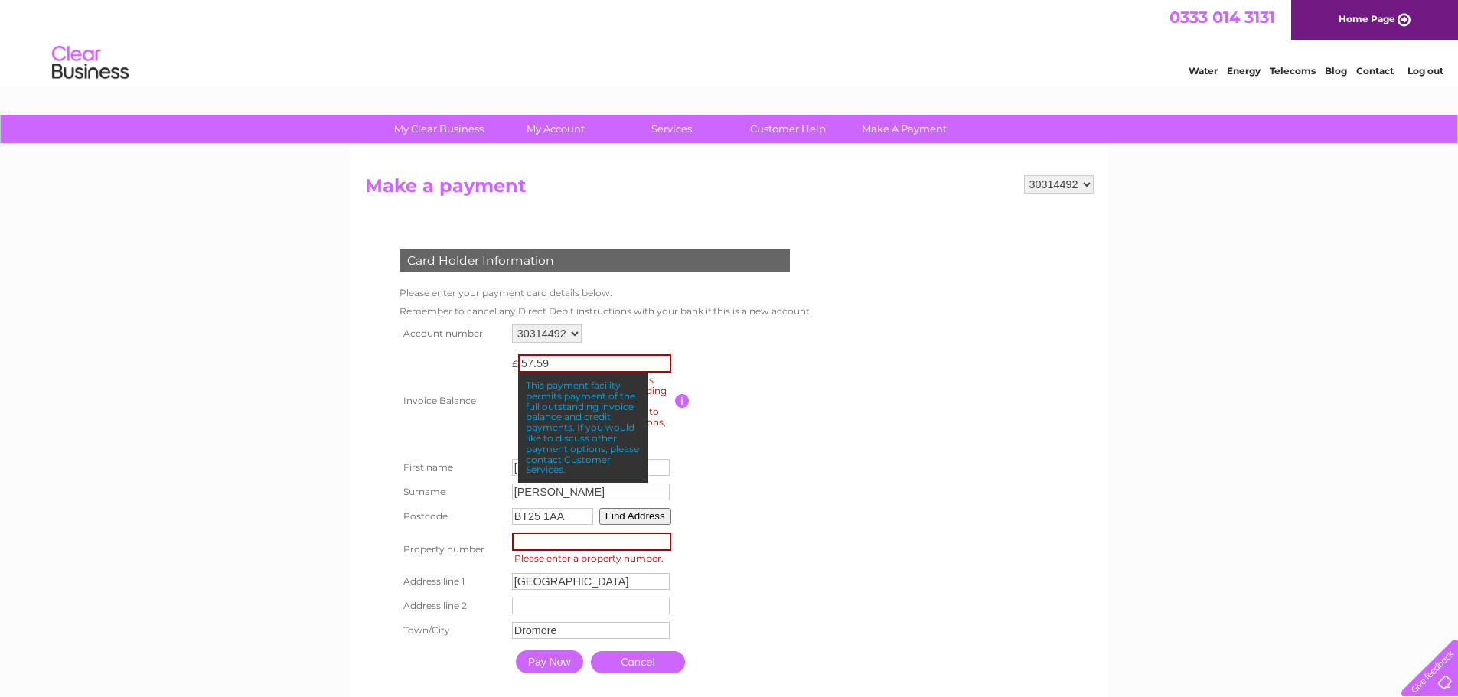
click at [782, 405] on td at bounding box center [744, 401] width 138 height 109
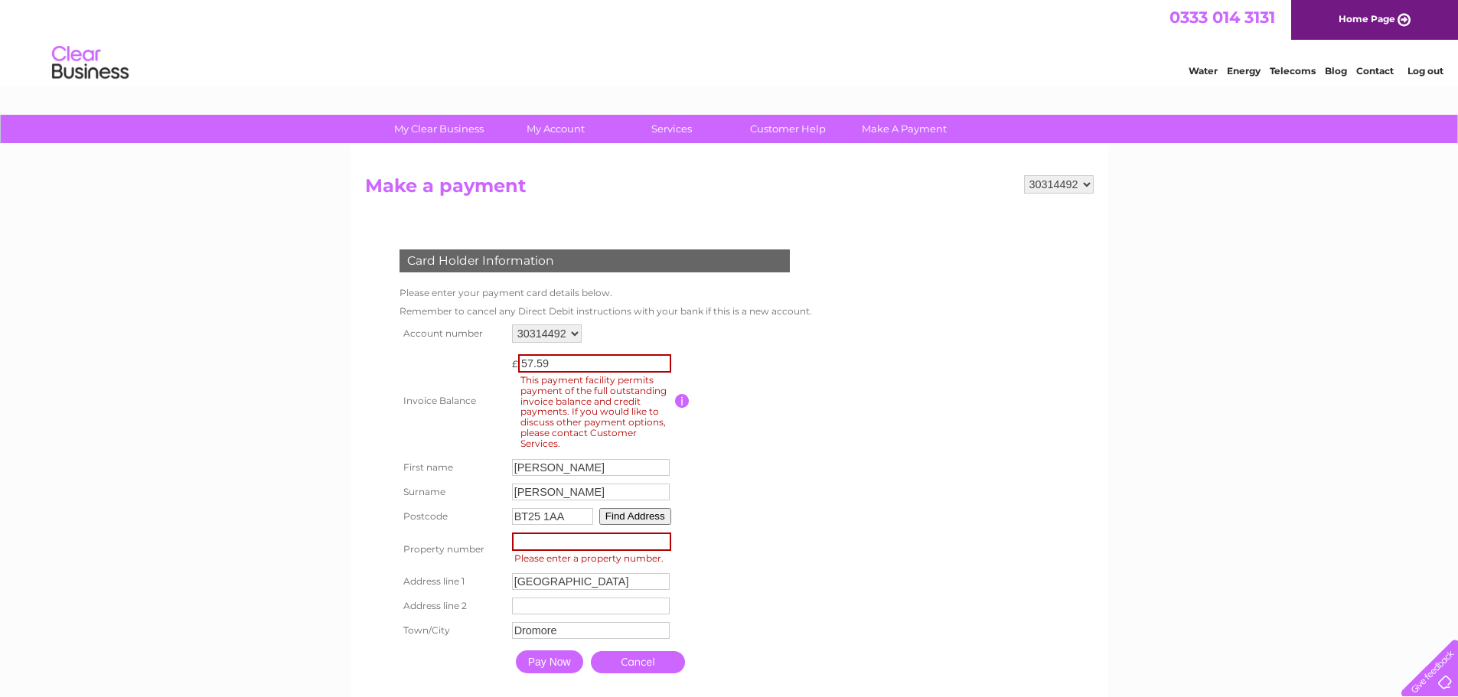
scroll to position [77, 0]
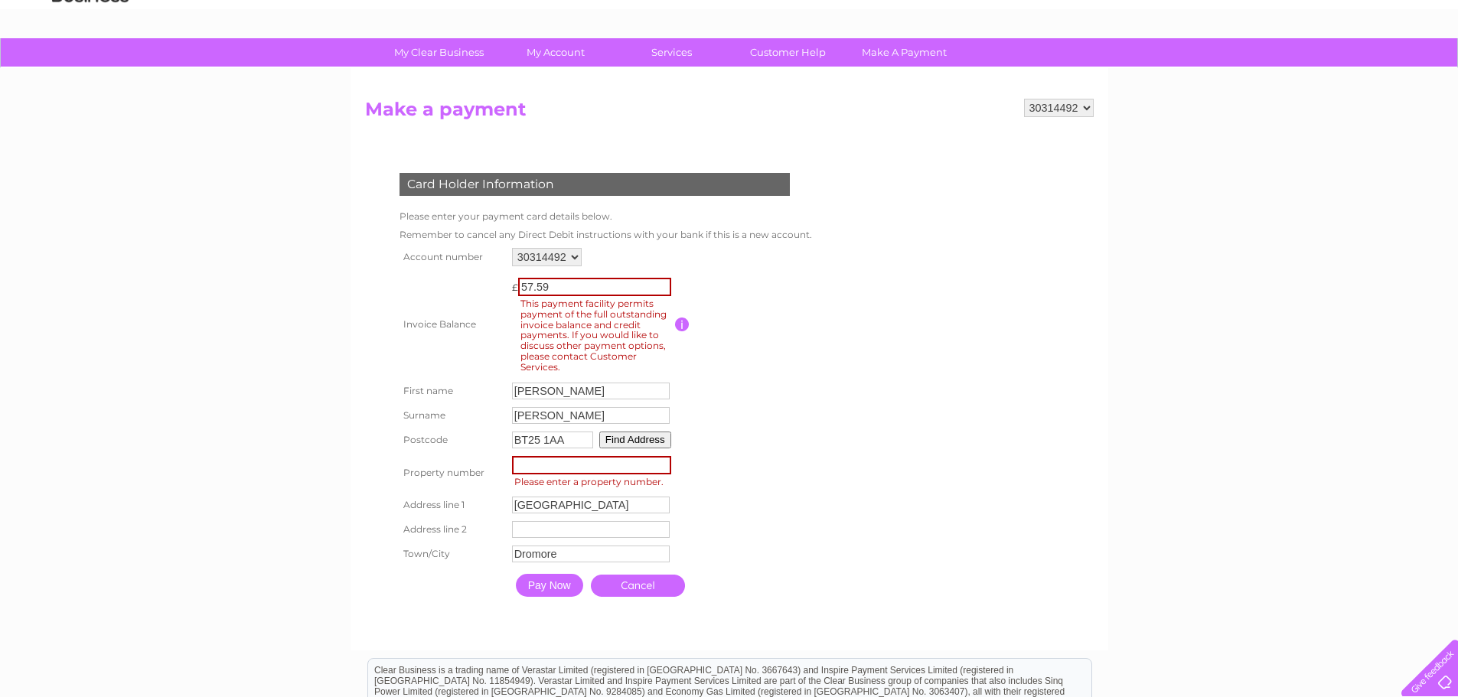
click at [646, 458] on input "number" at bounding box center [591, 465] width 159 height 18
click at [631, 462] on input "number" at bounding box center [591, 465] width 159 height 18
type input "3"
click at [834, 466] on form "30314492 Make a payment Card Holder Information Please enter your payment card …" at bounding box center [729, 367] width 729 height 537
click at [531, 471] on input "3" at bounding box center [590, 464] width 158 height 17
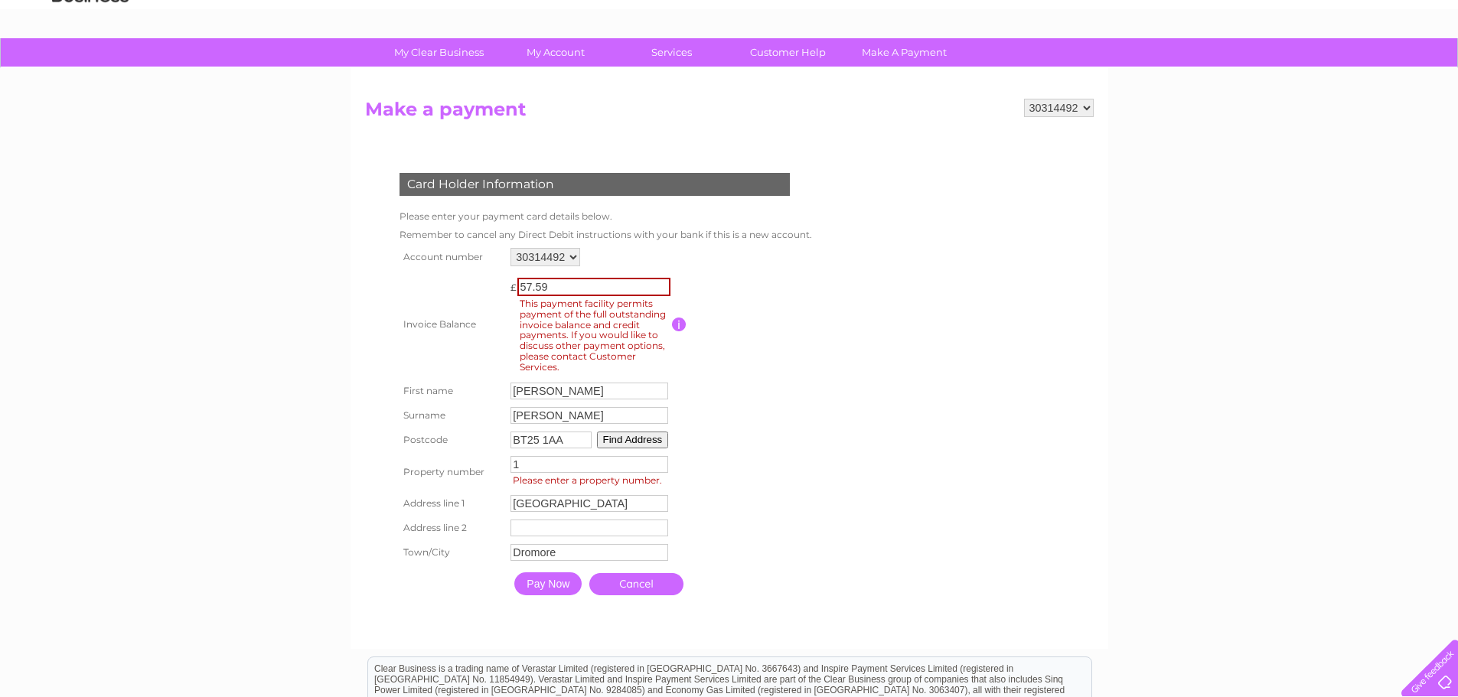
type input "1"
click at [661, 462] on input "1" at bounding box center [590, 464] width 158 height 17
click at [613, 440] on button "Find Address" at bounding box center [633, 440] width 72 height 17
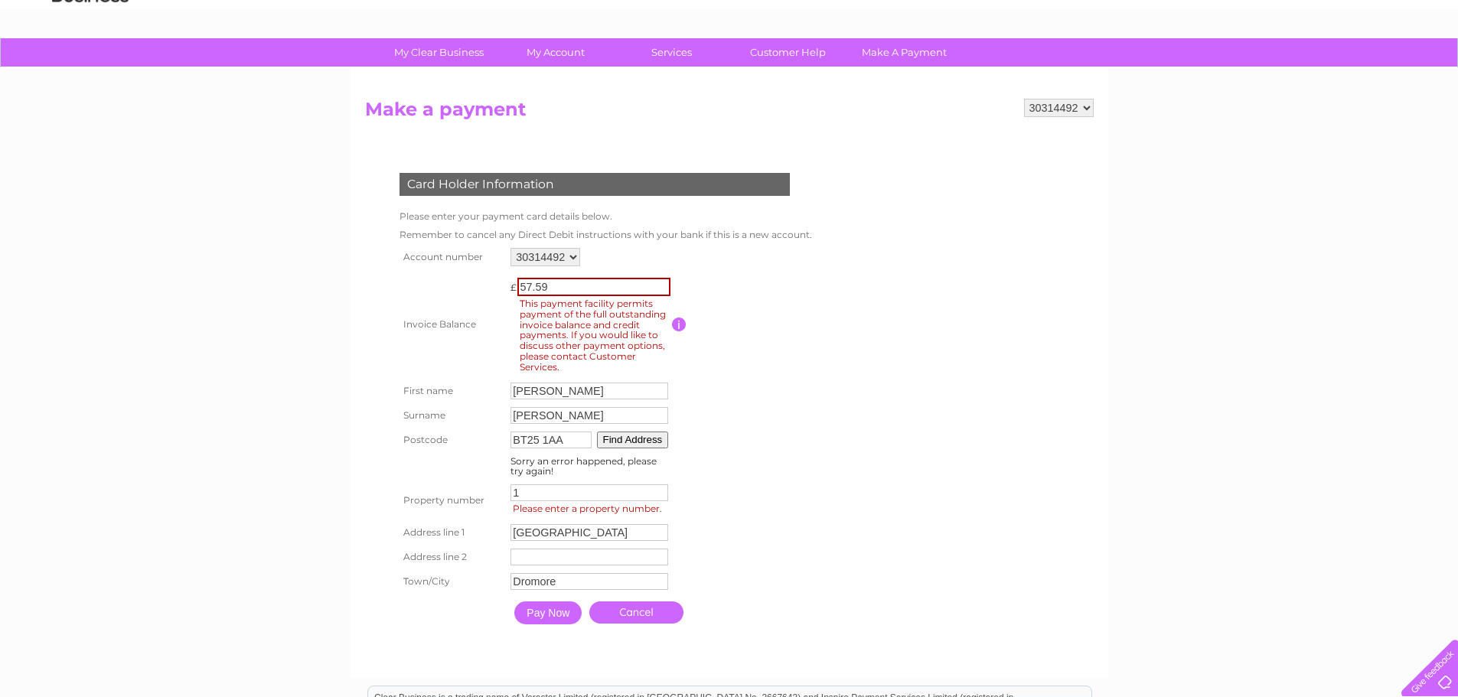
click at [617, 441] on button "Find Address" at bounding box center [633, 440] width 72 height 17
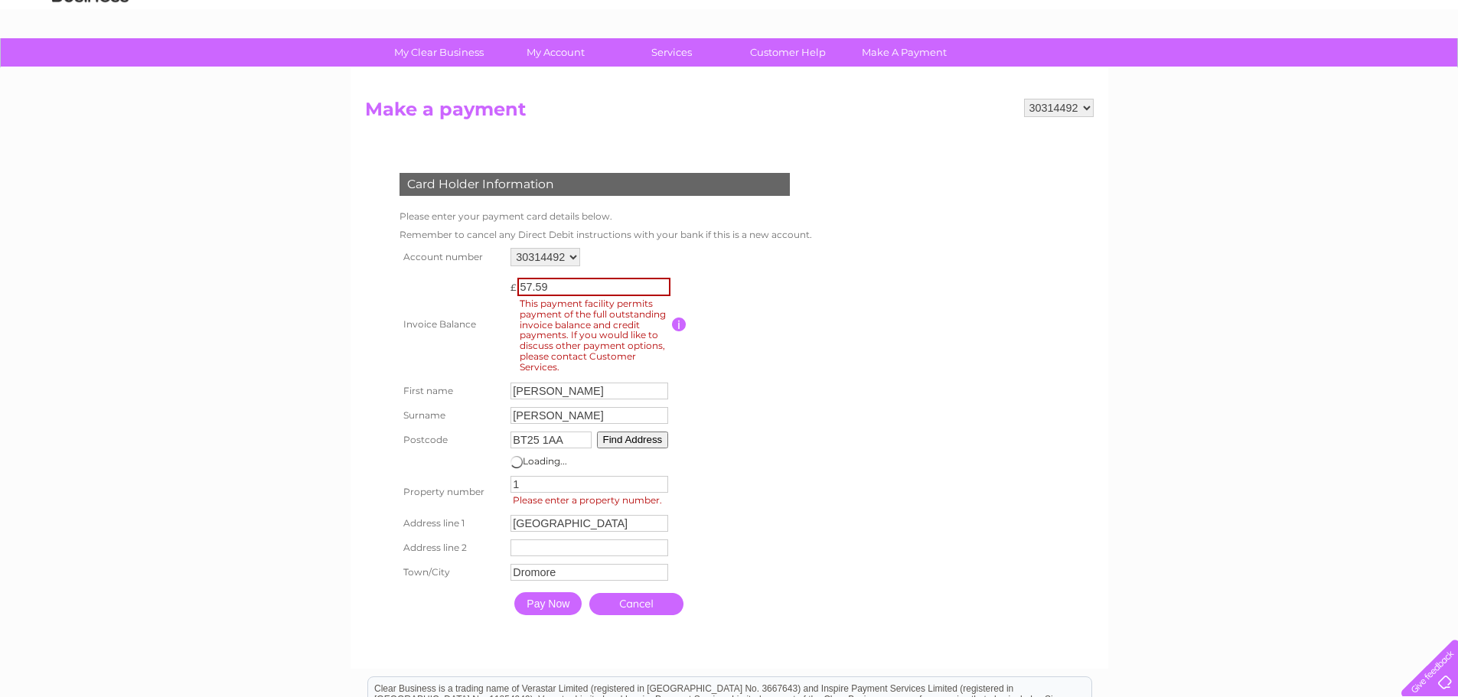
drag, startPoint x: 541, startPoint y: 491, endPoint x: 480, endPoint y: 488, distance: 61.3
click at [480, 488] on tr "Property number 1 Property Number Please enter a property number." at bounding box center [602, 492] width 413 height 40
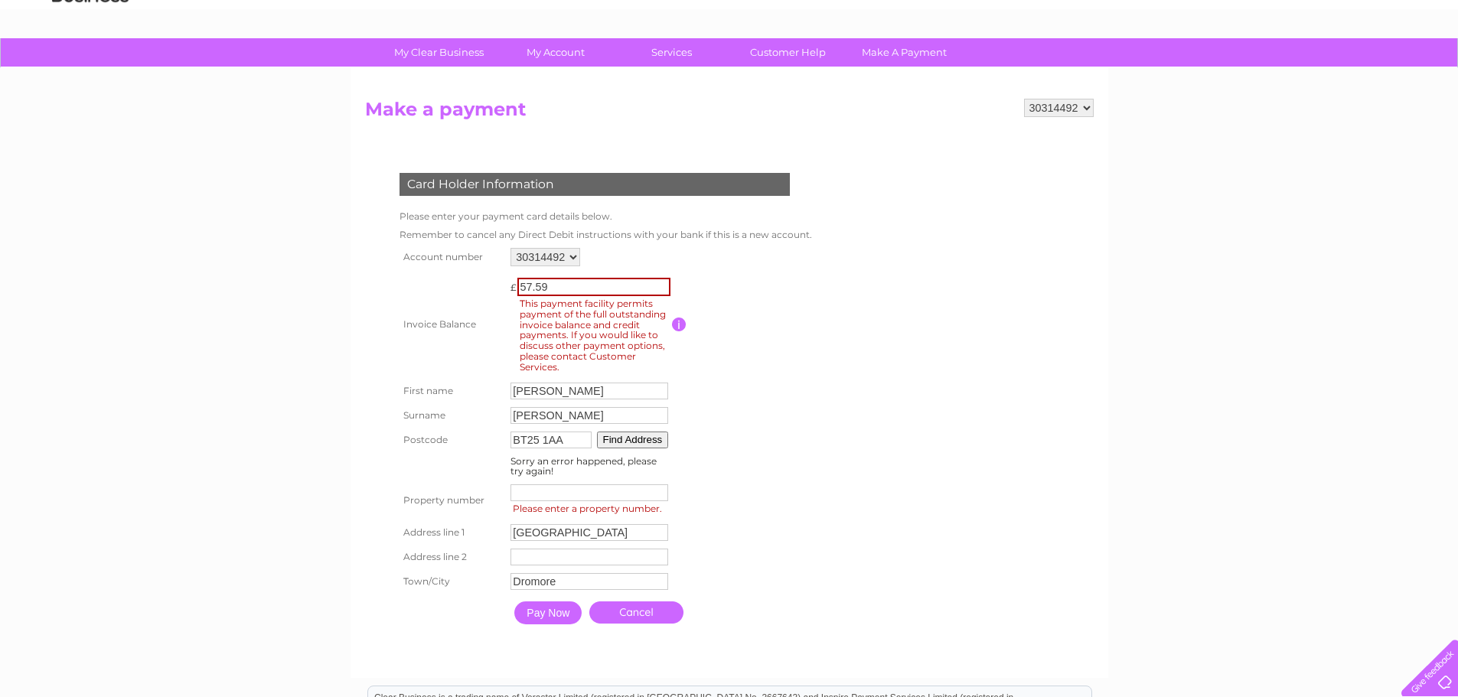
click at [620, 440] on button "Find Address" at bounding box center [633, 440] width 72 height 17
drag, startPoint x: 598, startPoint y: 538, endPoint x: 446, endPoint y: 531, distance: 152.5
click at [446, 531] on tr "Address line 1 Church Street Address Line One" at bounding box center [604, 534] width 417 height 26
drag, startPoint x: 577, startPoint y: 580, endPoint x: 494, endPoint y: 577, distance: 83.5
click at [494, 577] on tr "Town/City Dromore Town" at bounding box center [604, 583] width 417 height 26
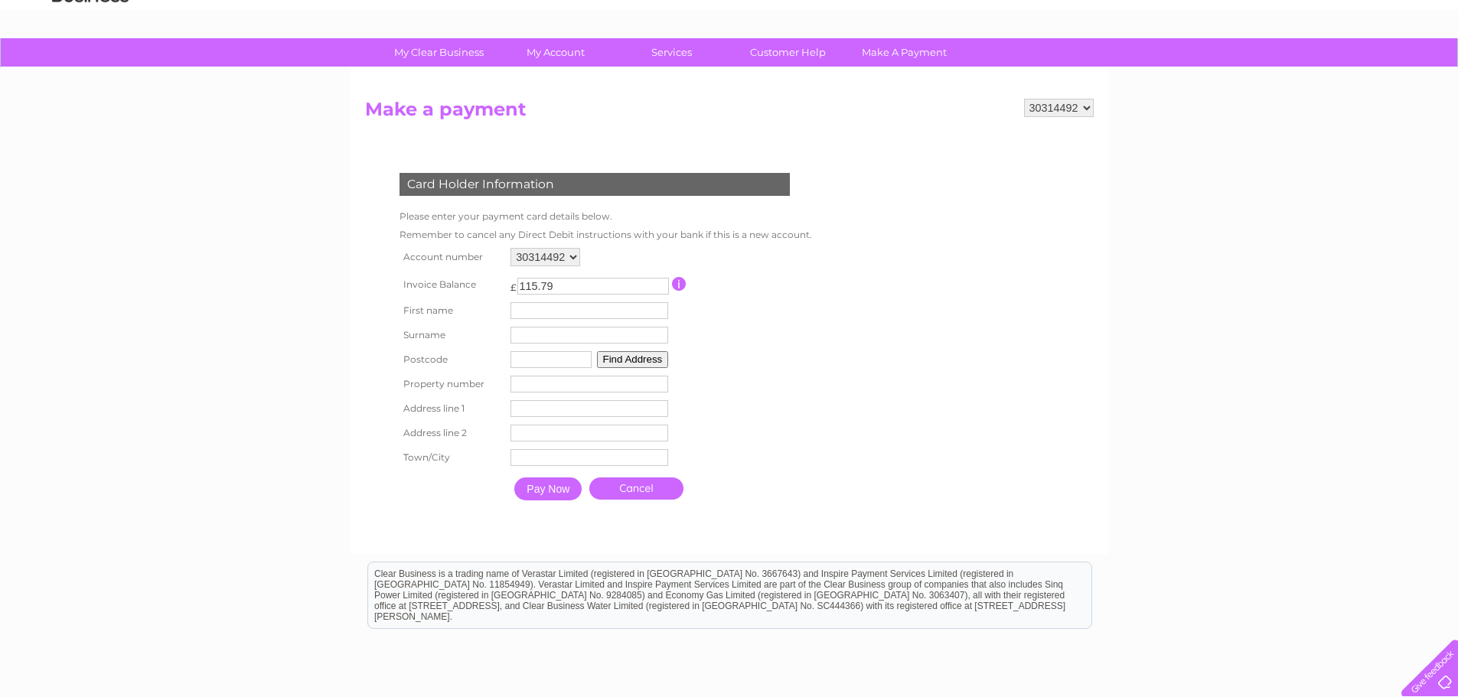
click at [560, 356] on input "text" at bounding box center [551, 359] width 81 height 17
type input "BT25 1AA"
type input "[PERSON_NAME]"
click at [622, 362] on button "Find Address" at bounding box center [633, 359] width 72 height 17
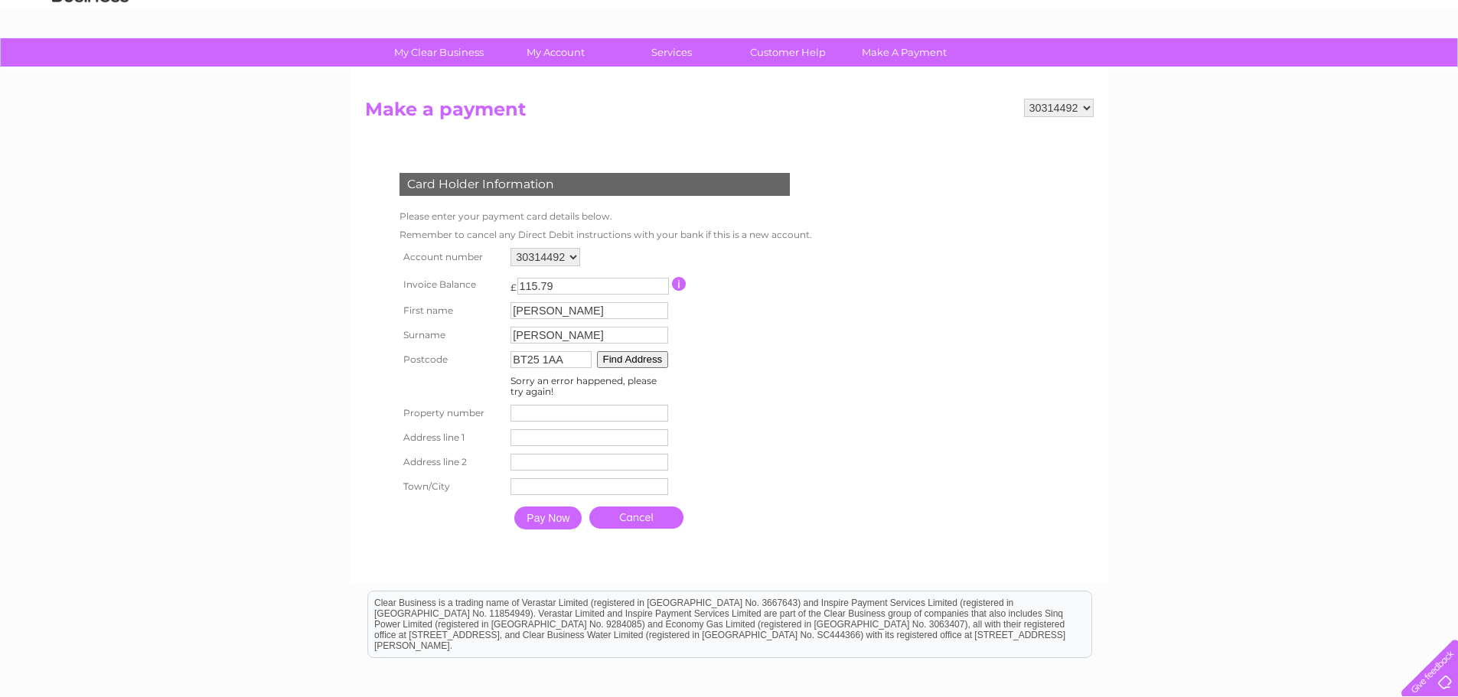
click at [625, 360] on button "Find Address" at bounding box center [633, 359] width 72 height 17
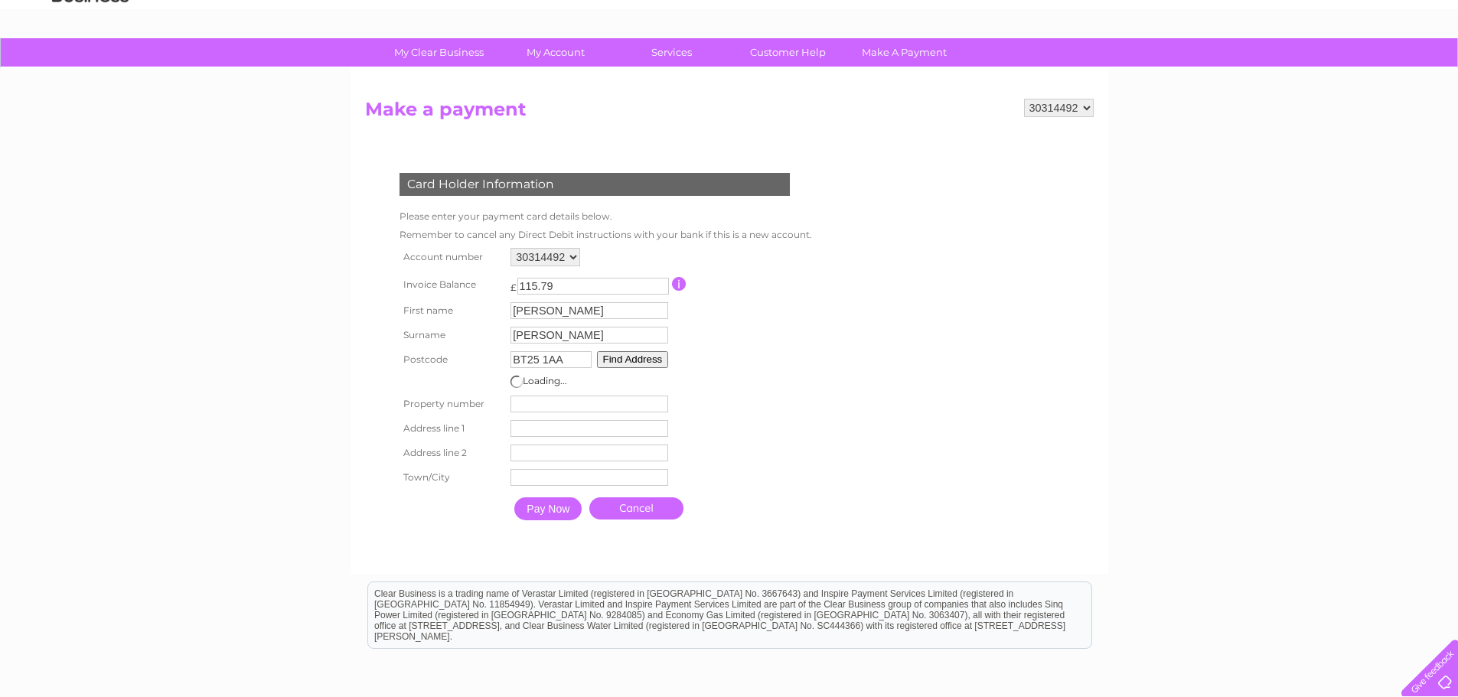
click at [625, 360] on button "Find Address" at bounding box center [633, 359] width 72 height 17
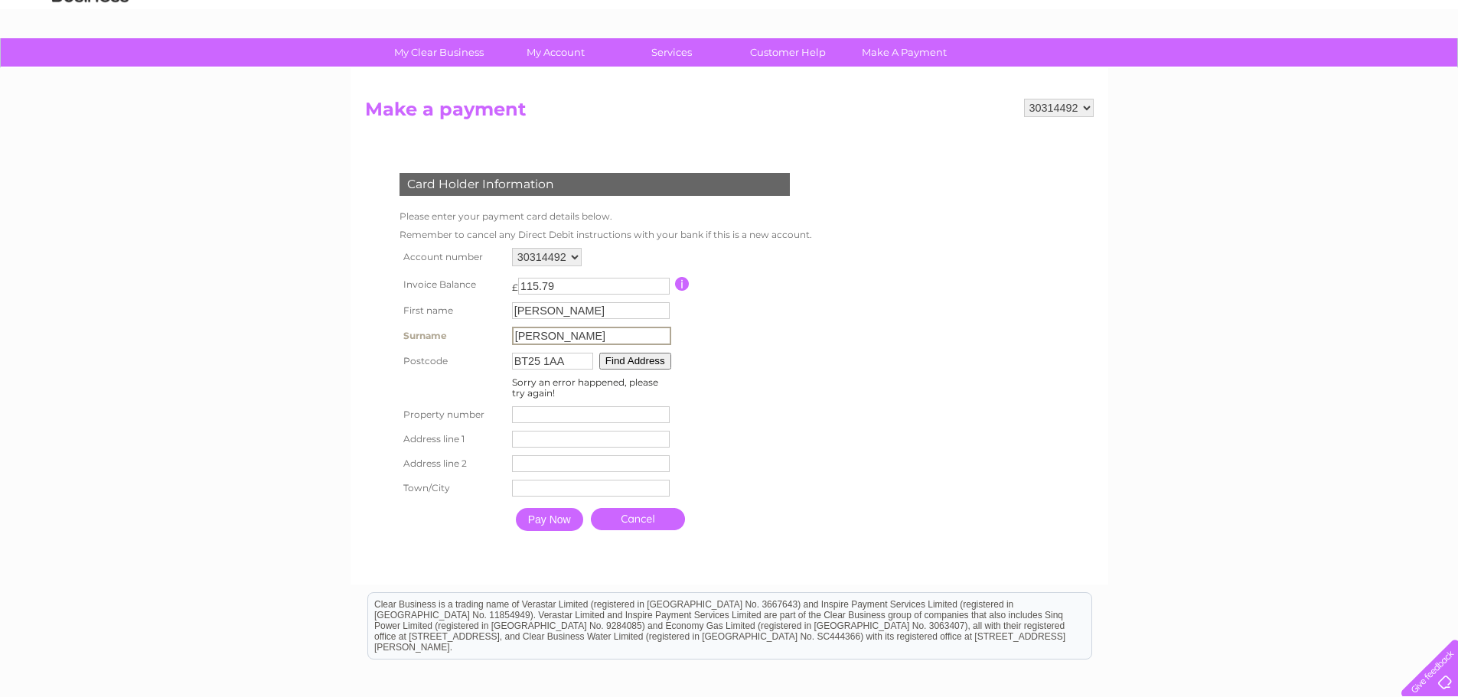
drag, startPoint x: 560, startPoint y: 333, endPoint x: 480, endPoint y: 322, distance: 81.1
click at [480, 323] on tr "Surname [PERSON_NAME] Surname" at bounding box center [604, 336] width 417 height 26
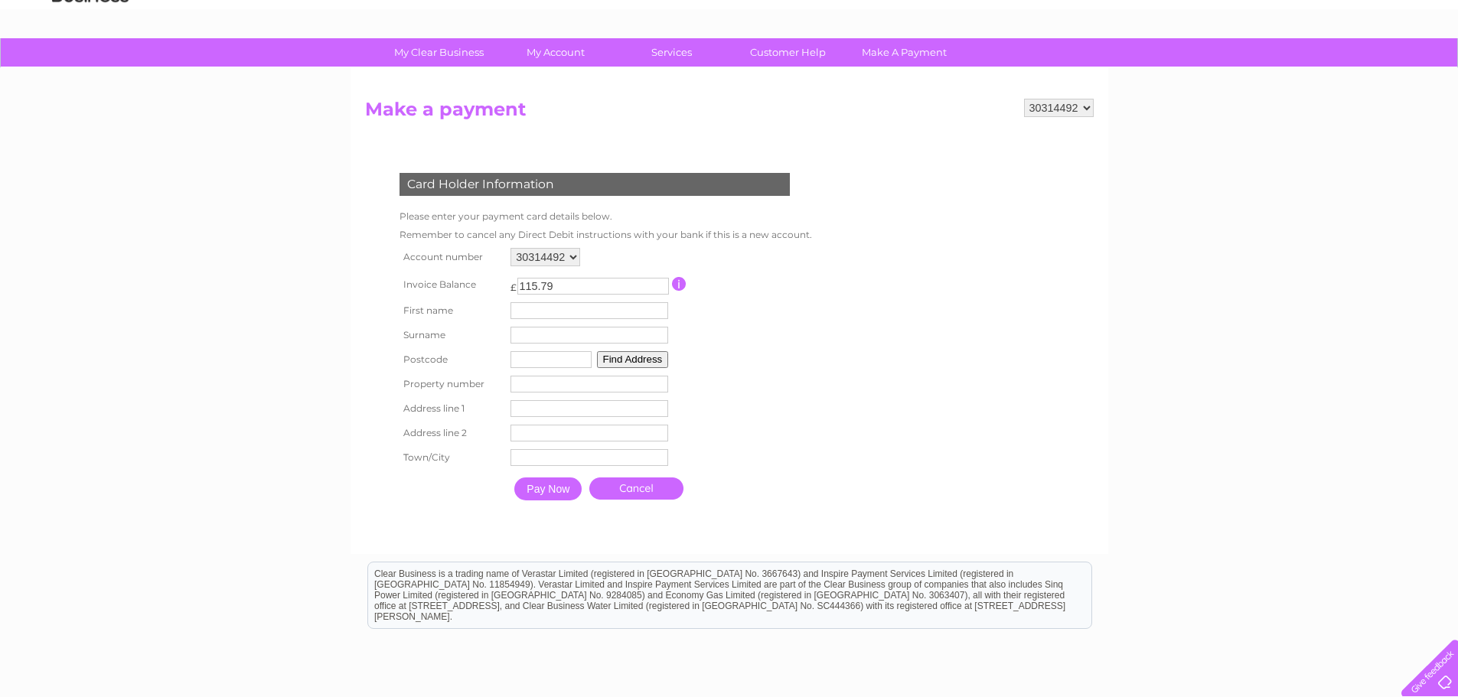
click at [560, 361] on input "text" at bounding box center [551, 359] width 81 height 17
click at [613, 356] on button "Find Address" at bounding box center [633, 359] width 72 height 17
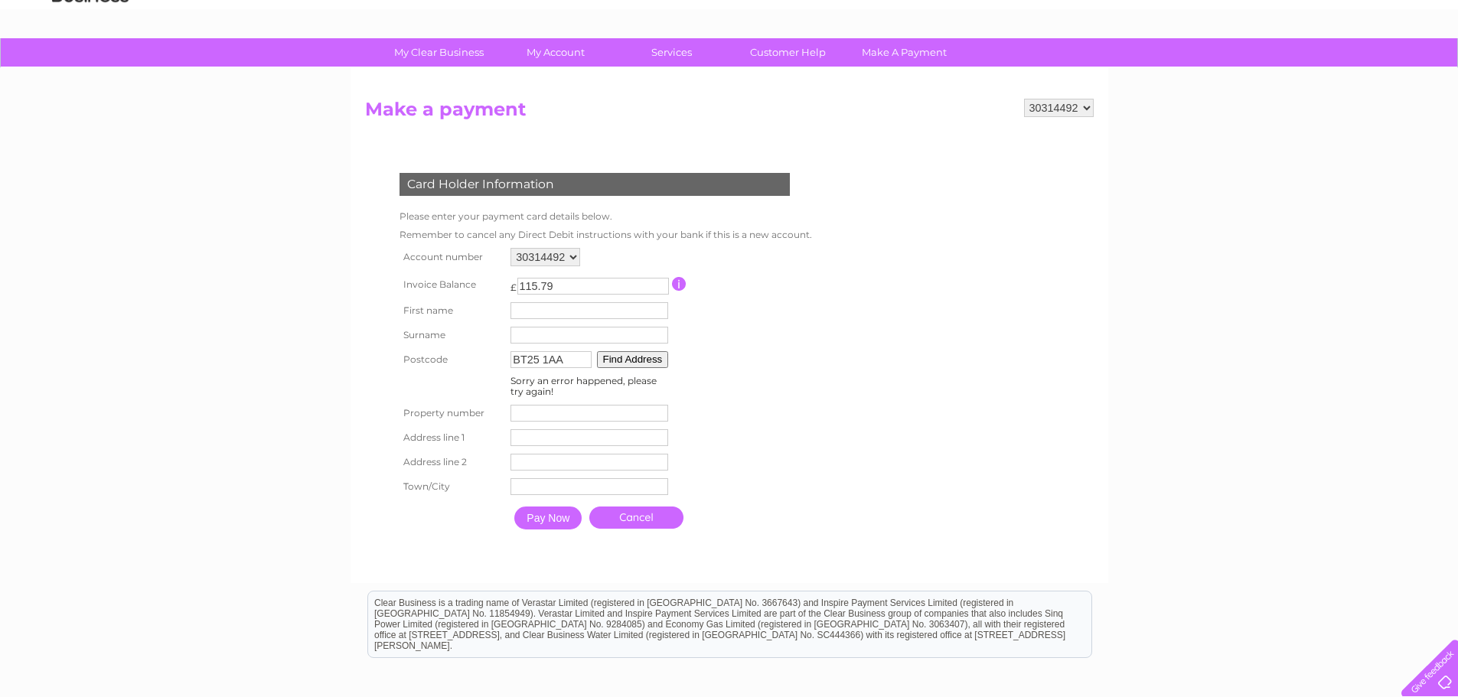
click at [577, 361] on input "BT25 1AA" at bounding box center [551, 359] width 81 height 17
type input "BT25 1LW"
click at [634, 361] on button "Find Address" at bounding box center [633, 359] width 72 height 17
click at [642, 383] on select "Street Record, [GEOGRAPHIC_DATA] 1, [GEOGRAPHIC_DATA], [GEOGRAPHIC_DATA], [GEOG…" at bounding box center [589, 386] width 157 height 20
select select "4,Otter Wood,,Dromore"
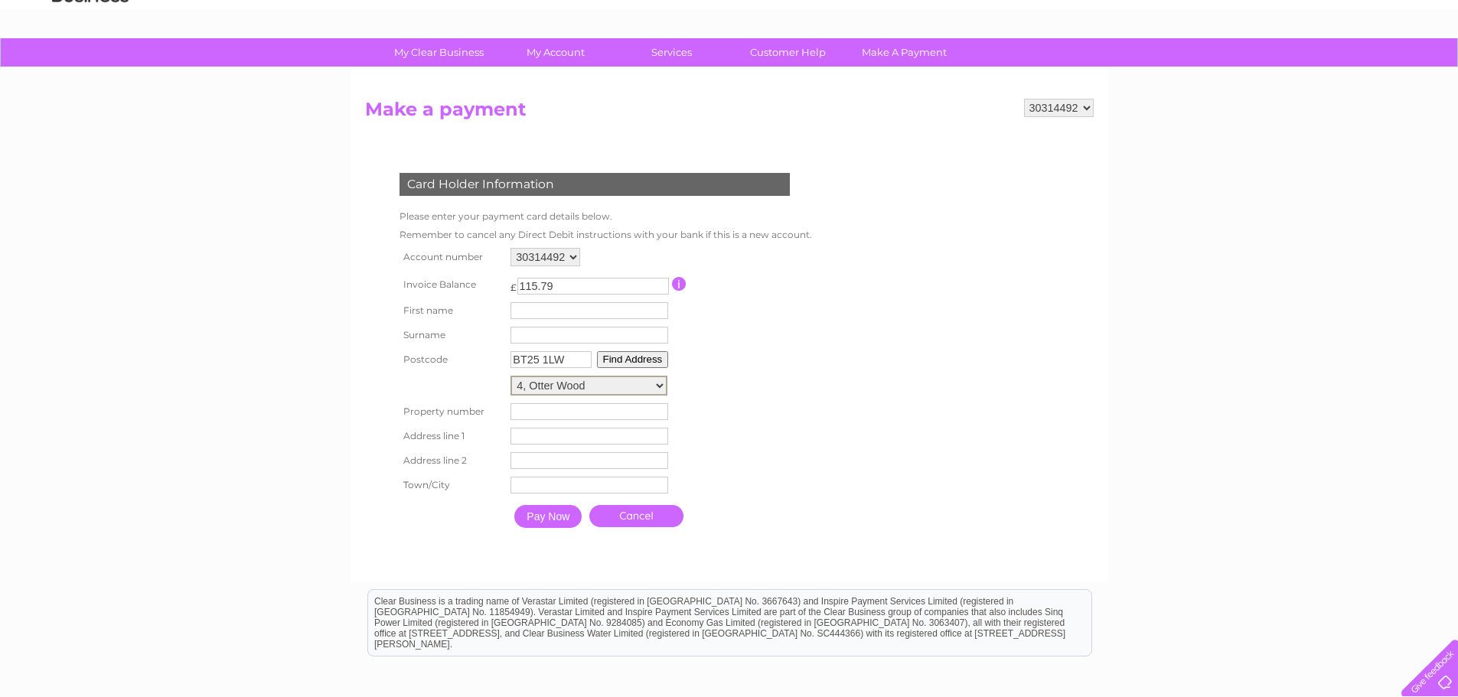
click at [511, 376] on select "Street Record, [GEOGRAPHIC_DATA] 1, [GEOGRAPHIC_DATA], [GEOGRAPHIC_DATA], [GEOG…" at bounding box center [589, 386] width 157 height 20
type input "4"
type input "Otter Wood"
type input "Dromore"
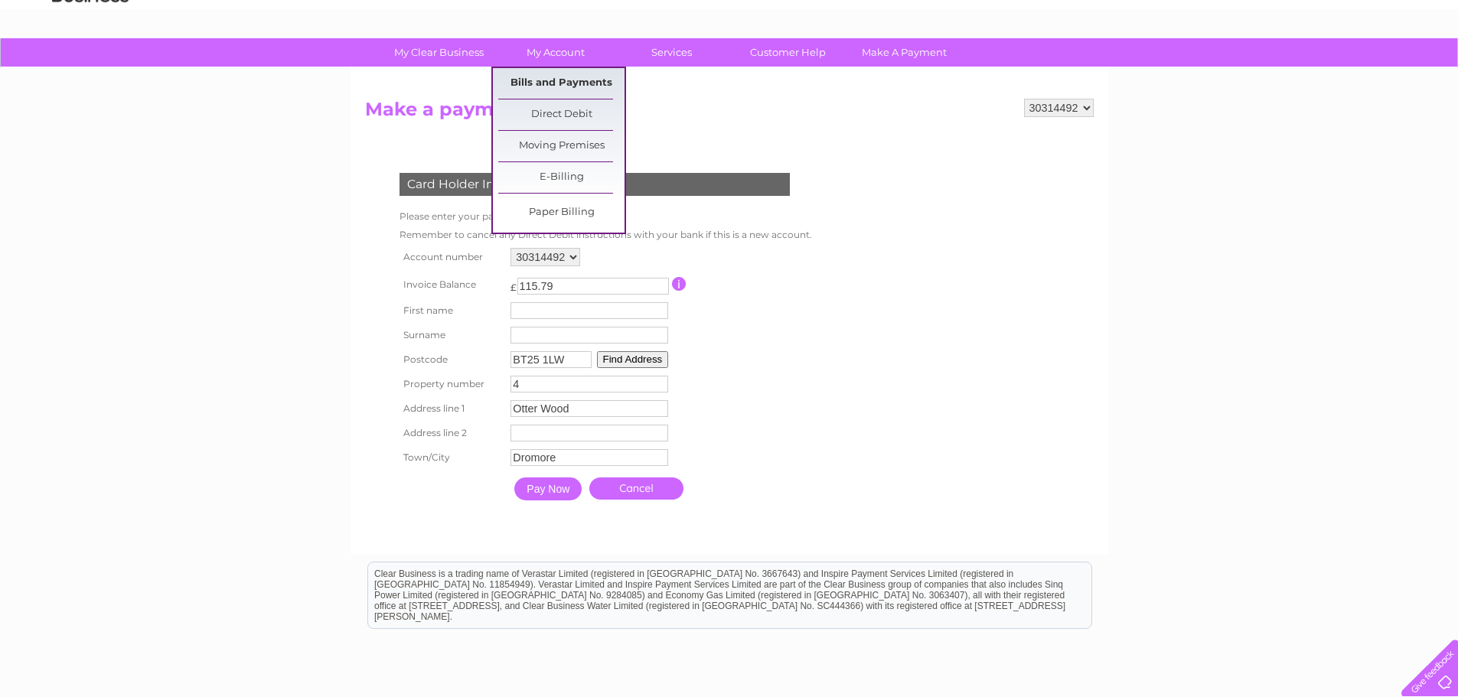
click at [578, 75] on link "Bills and Payments" at bounding box center [561, 83] width 126 height 31
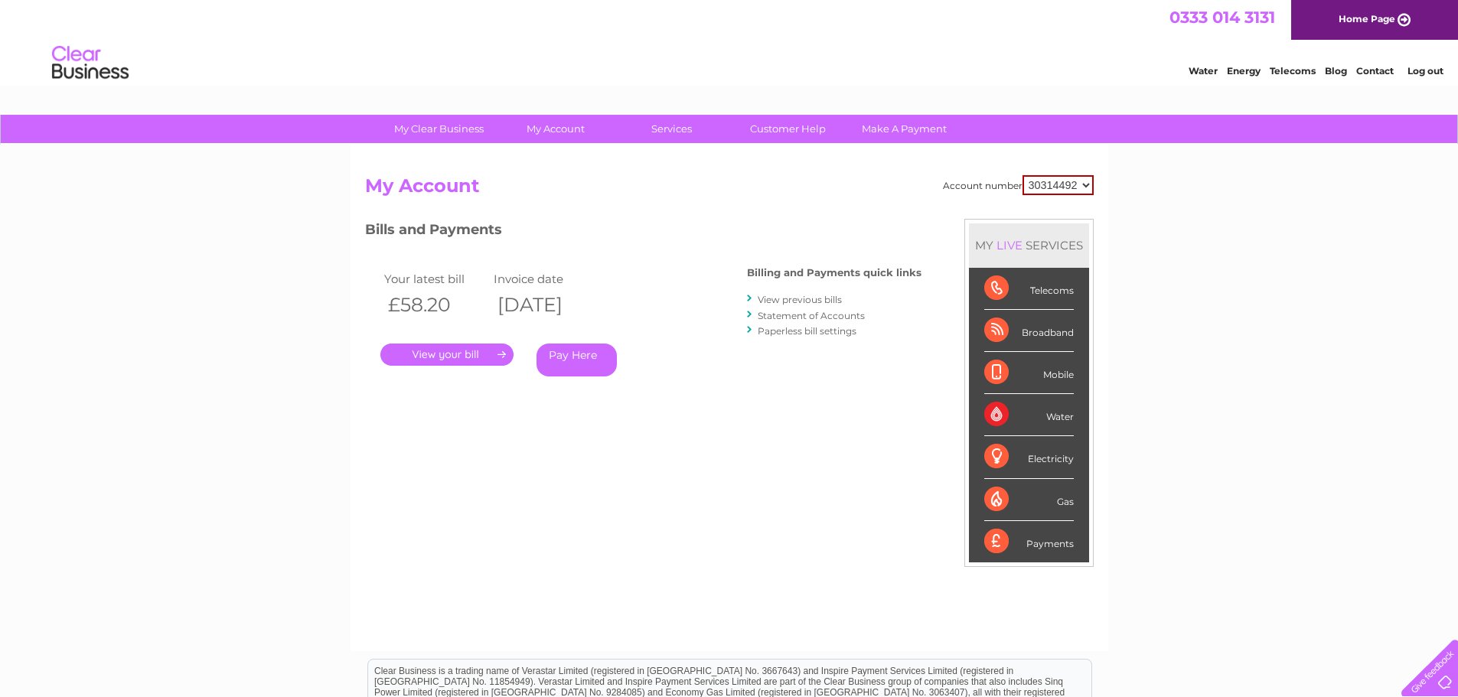
click at [466, 358] on link "." at bounding box center [446, 355] width 133 height 22
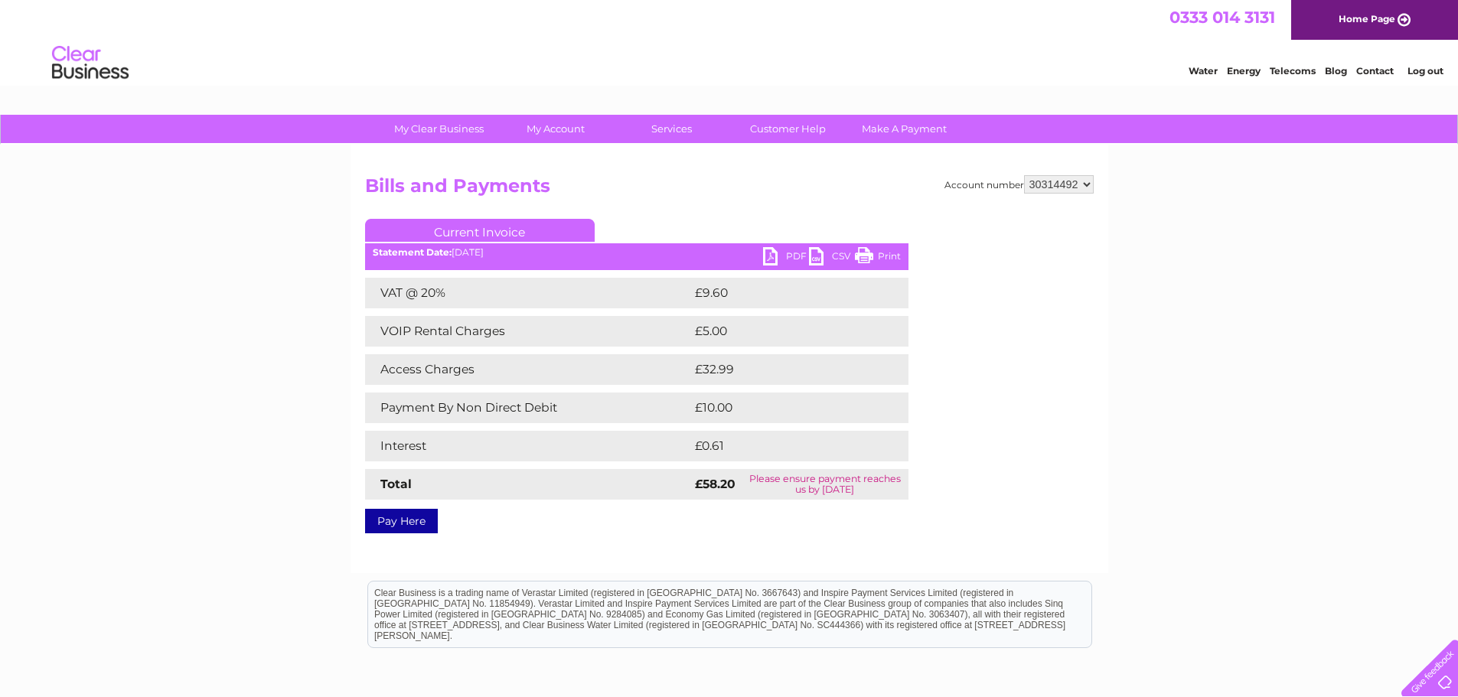
click at [772, 252] on link "PDF" at bounding box center [786, 258] width 46 height 22
click at [1411, 68] on link "Log out" at bounding box center [1426, 70] width 36 height 11
